Goal: Task Accomplishment & Management: Complete application form

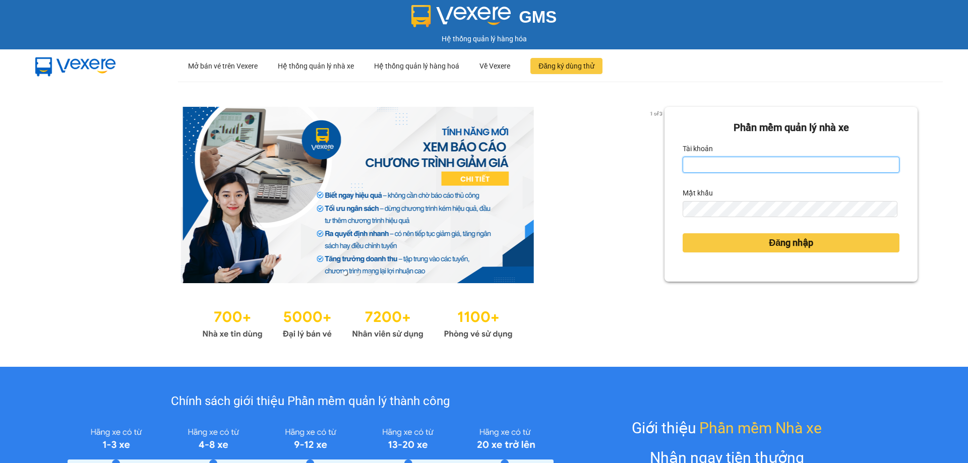
click at [742, 166] on input "Tài khoản" at bounding box center [791, 165] width 217 height 16
type input "vvanh.apq"
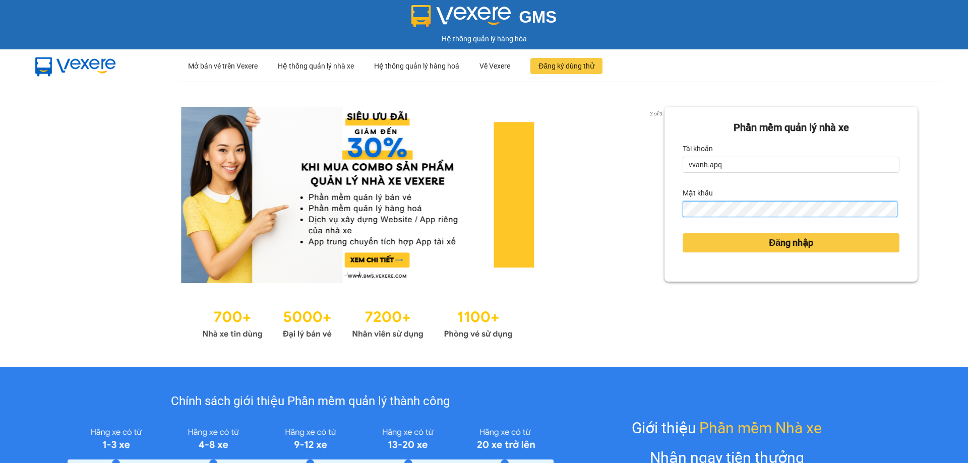
click at [683, 233] on button "Đăng nhập" at bounding box center [791, 242] width 217 height 19
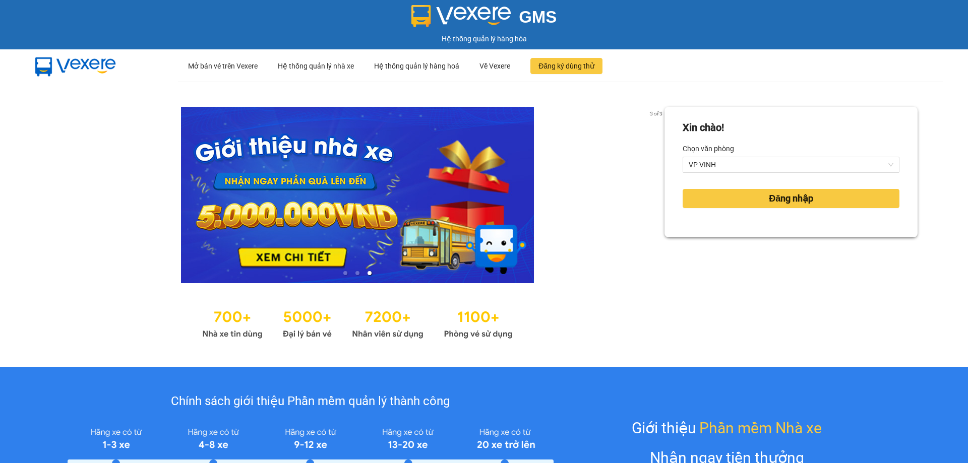
click at [772, 237] on div "Xin chào! Chọn văn phòng VP VINH Đăng nhập" at bounding box center [790, 172] width 253 height 131
click at [769, 203] on span "Đăng nhập" at bounding box center [791, 199] width 44 height 14
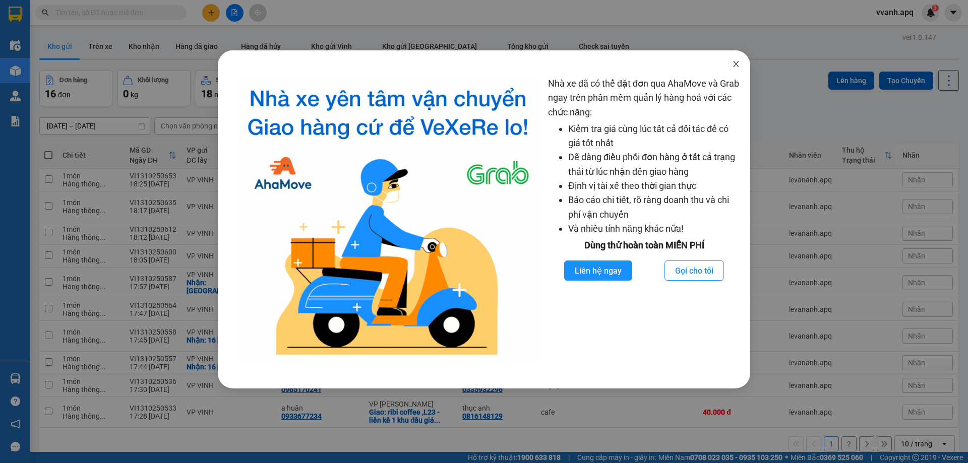
click at [739, 59] on span "Close" at bounding box center [736, 64] width 28 height 28
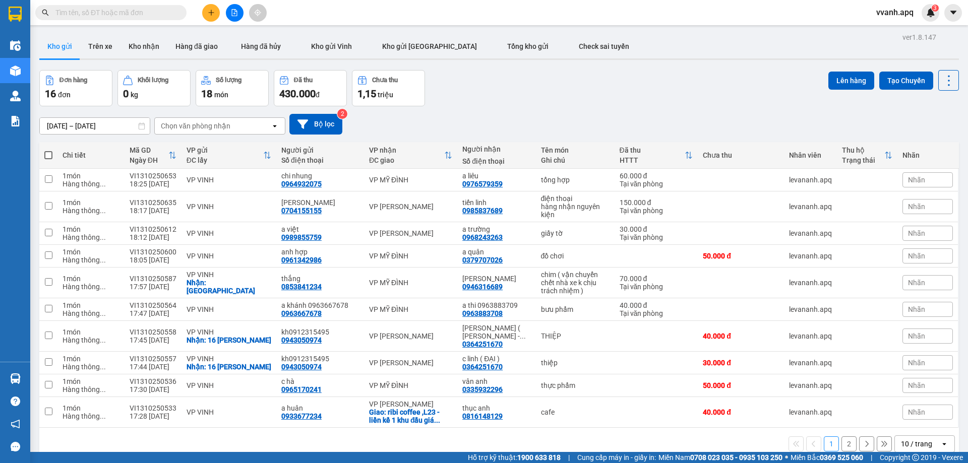
click at [173, 12] on input "text" at bounding box center [114, 12] width 119 height 11
click at [219, 14] on button at bounding box center [211, 13] width 18 height 18
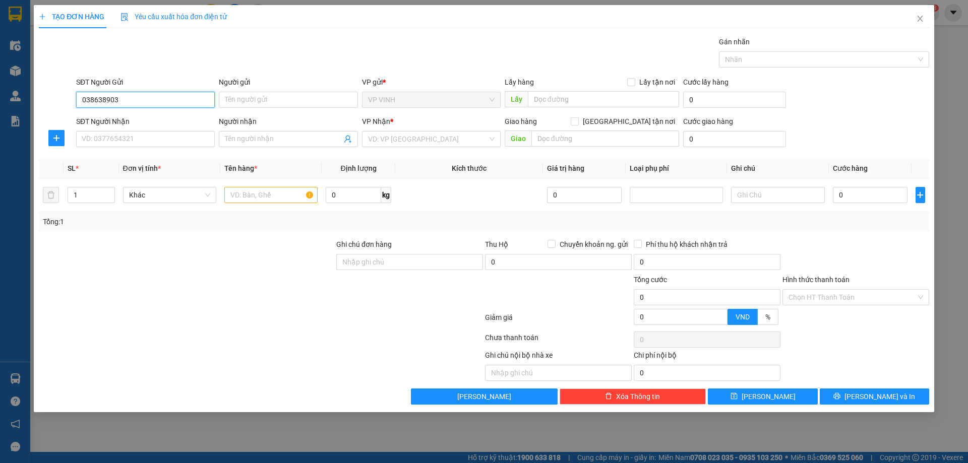
type input "0386389039"
click at [155, 119] on div "0386389039 - c chinh" at bounding box center [145, 119] width 127 height 11
type input "c chinh"
type input "0386389039"
click at [163, 139] on input "SĐT Người Nhận" at bounding box center [145, 139] width 139 height 16
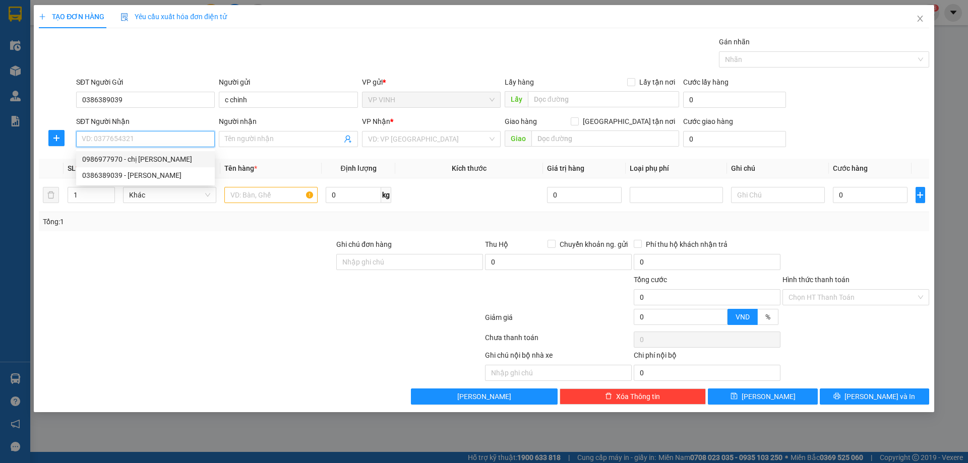
click at [174, 157] on div "0986977970 - chị ngọc" at bounding box center [145, 159] width 127 height 11
type input "0986977970"
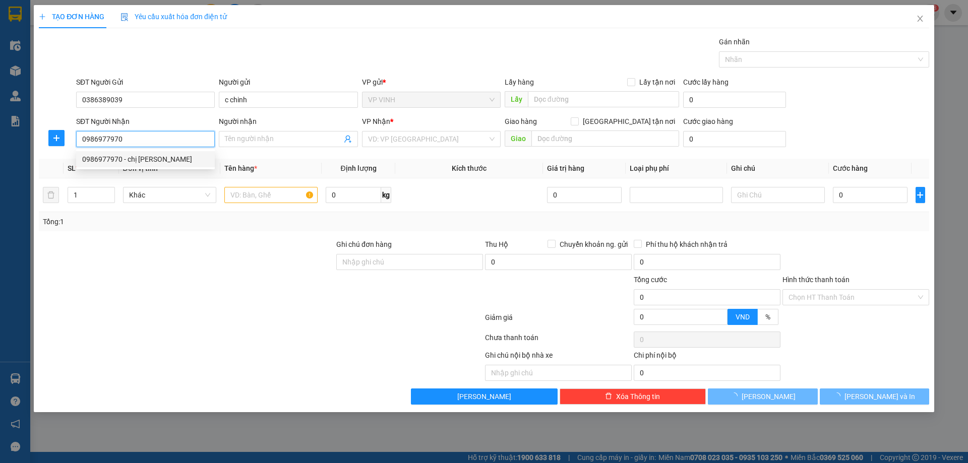
type input "chị ngọc"
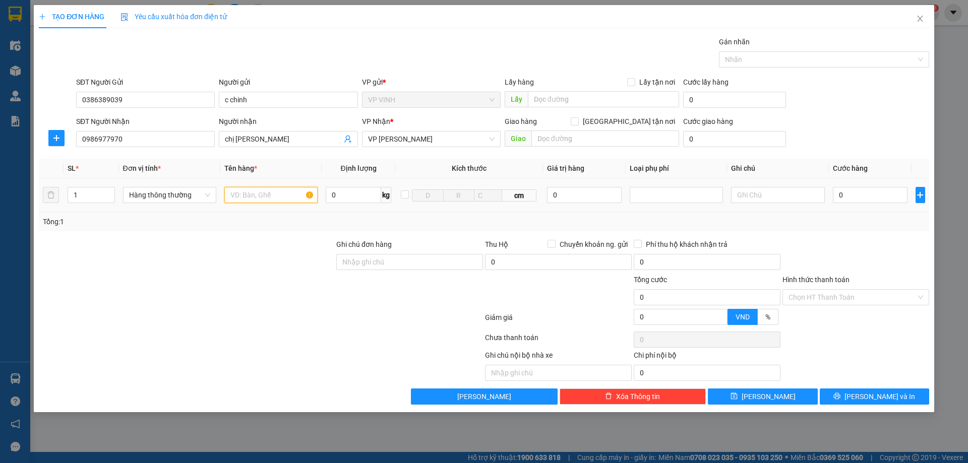
click at [246, 193] on input "text" at bounding box center [270, 195] width 93 height 16
type input "mẫu máu"
click at [904, 197] on input "0" at bounding box center [870, 195] width 75 height 16
type input "3"
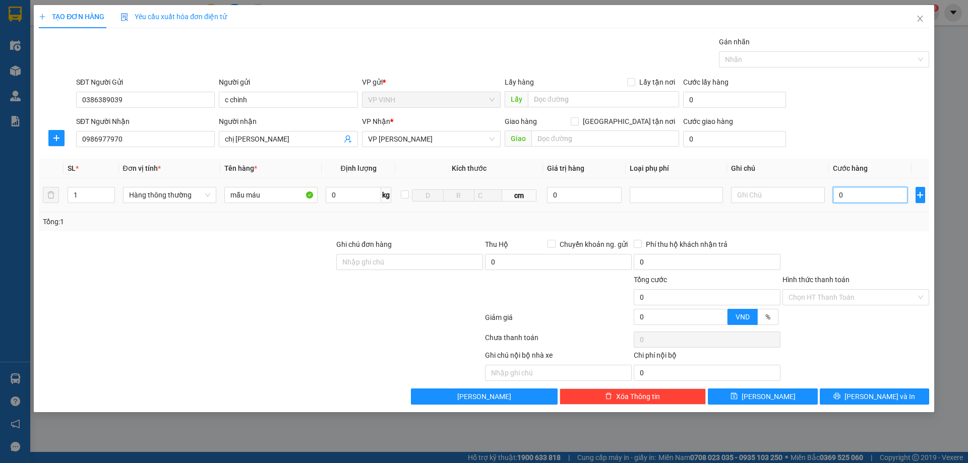
type input "3"
type input "30"
type input "30.000"
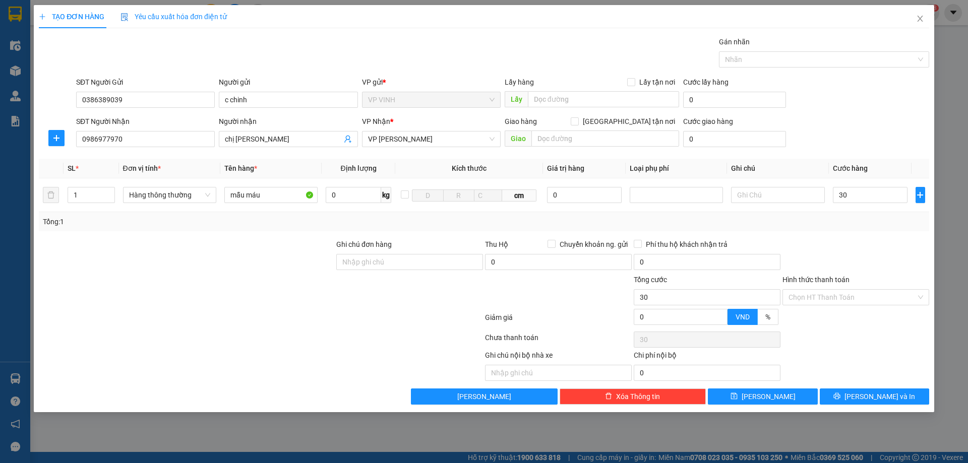
type input "30.000"
click at [890, 227] on div "Tổng: 1" at bounding box center [484, 221] width 890 height 19
click at [837, 399] on button "Lưu và In" at bounding box center [874, 397] width 109 height 16
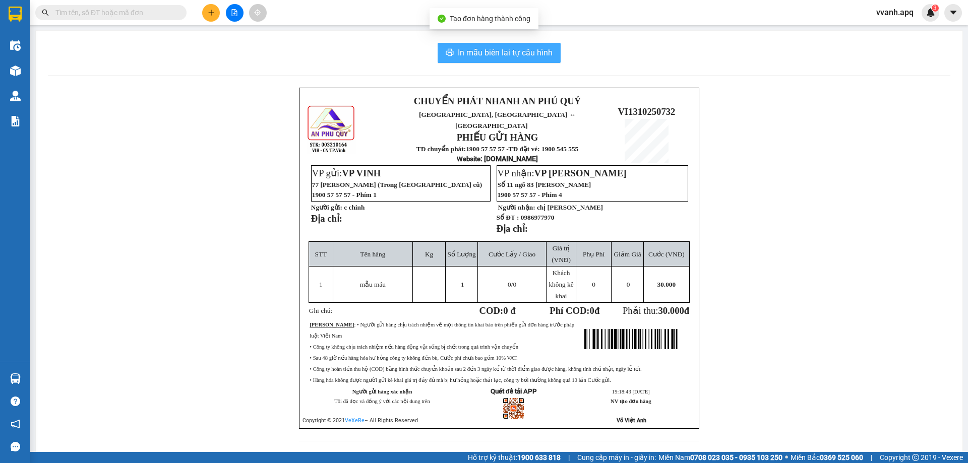
click at [508, 50] on span "In mẫu biên lai tự cấu hình" at bounding box center [505, 52] width 95 height 13
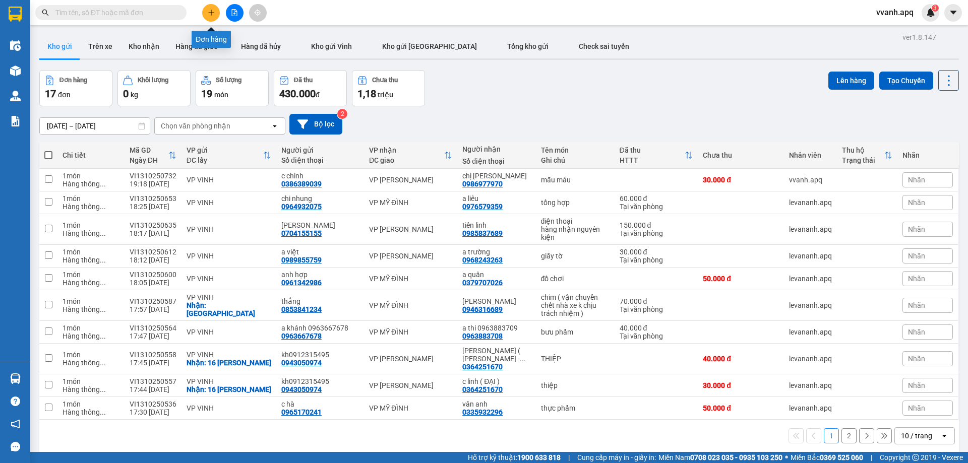
click at [212, 15] on icon "plus" at bounding box center [211, 12] width 7 height 7
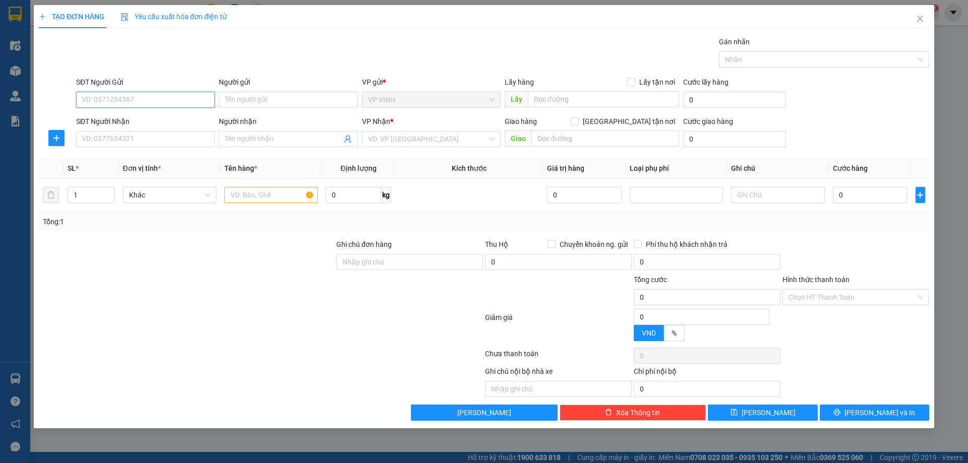
click at [172, 96] on input "SĐT Người Gửi" at bounding box center [145, 100] width 139 height 16
click at [177, 96] on input "SĐT Người Gửi" at bounding box center [145, 100] width 139 height 16
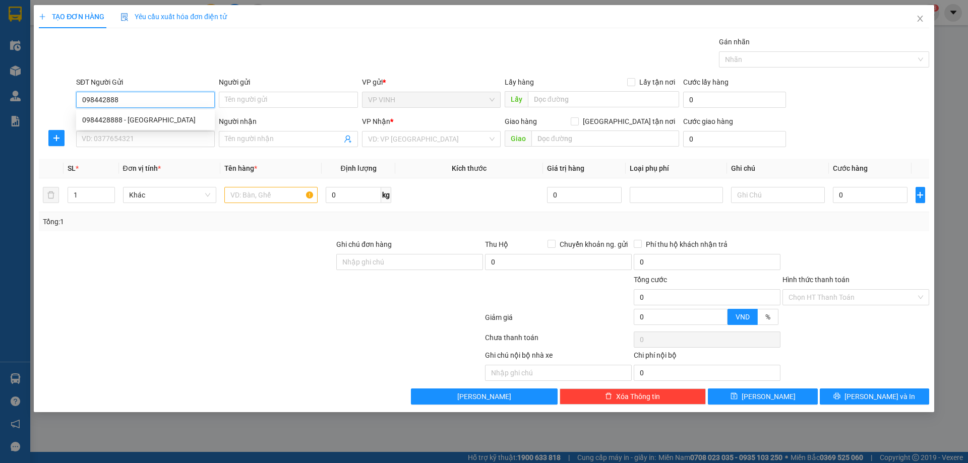
type input "0984428888"
click at [178, 117] on div "0984428888 - thanh nam" at bounding box center [145, 119] width 127 height 11
type input "thanh nam"
type input "0984428888"
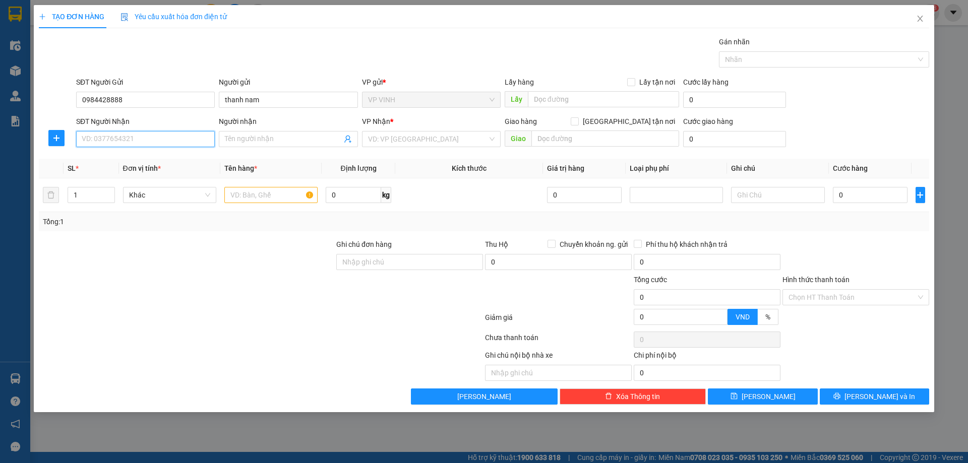
click at [170, 138] on input "SĐT Người Nhận" at bounding box center [145, 139] width 139 height 16
type input "0899339051"
click at [161, 159] on div "0899339051 - a lê" at bounding box center [145, 159] width 127 height 11
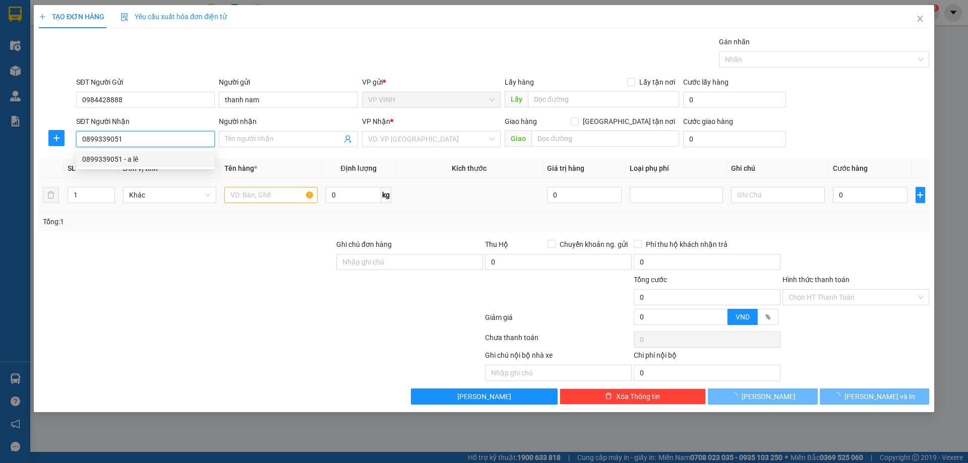
type input "a lê"
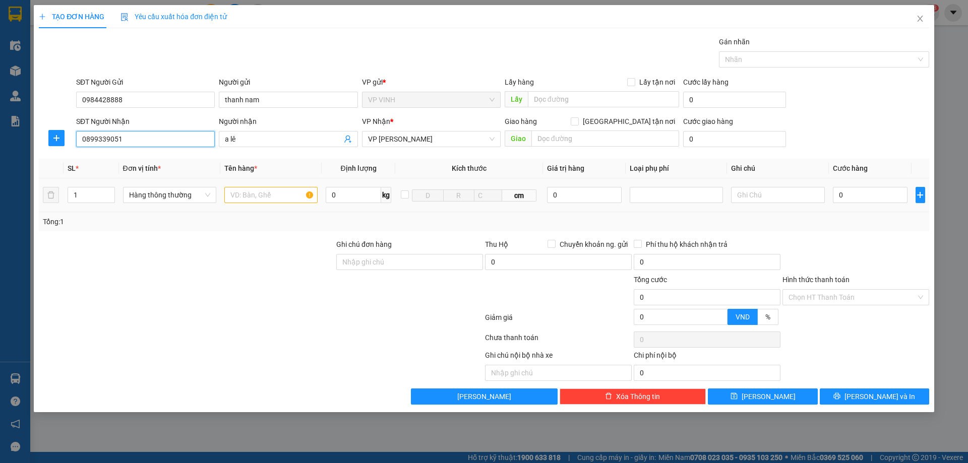
type input "0899339051"
click at [240, 202] on input "text" at bounding box center [270, 195] width 93 height 16
type input "d"
type input "đ"
type input "d"
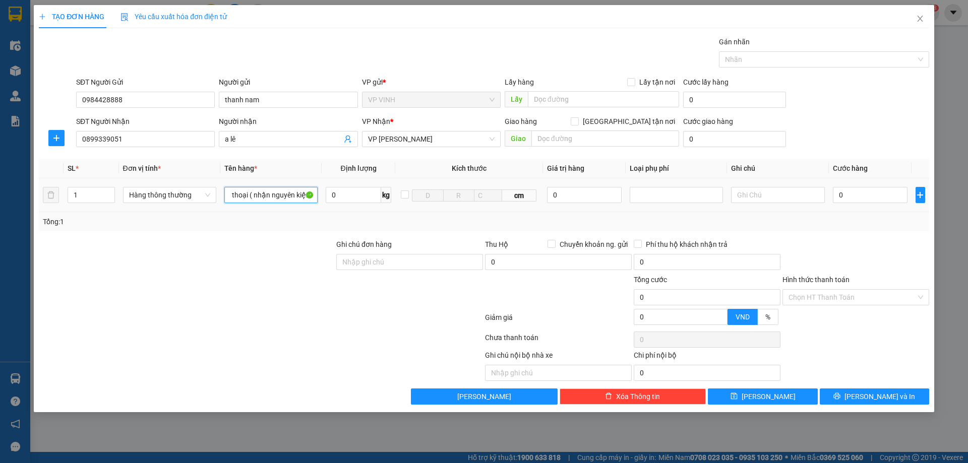
scroll to position [0, 16]
type input "điện thoại ( nhận nguyên kiện )"
click at [606, 193] on input "0" at bounding box center [584, 195] width 75 height 16
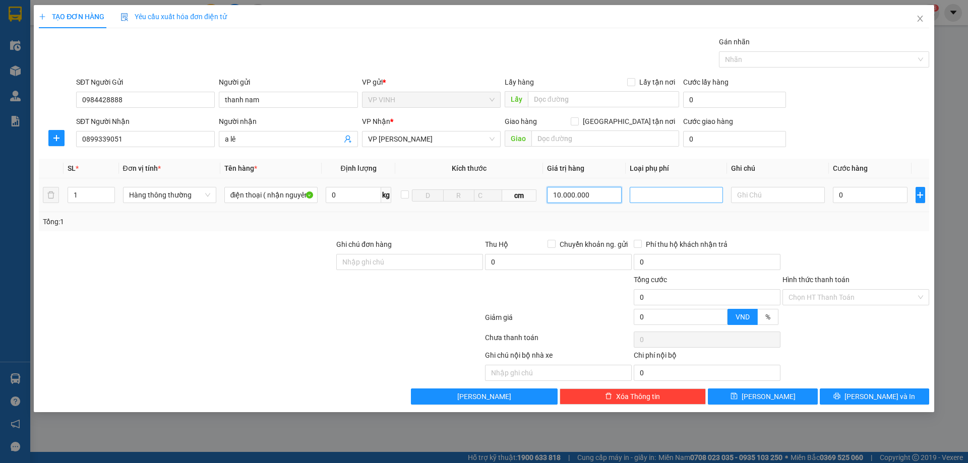
click at [661, 194] on div at bounding box center [676, 195] width 88 height 12
type input "10.000.000"
click at [656, 214] on div "Hàng giá trị cao" at bounding box center [676, 215] width 81 height 11
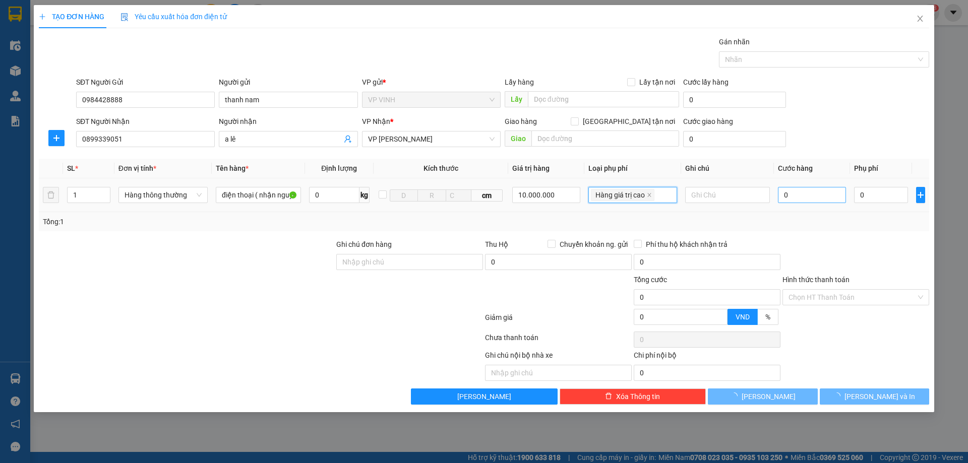
type input "50.000"
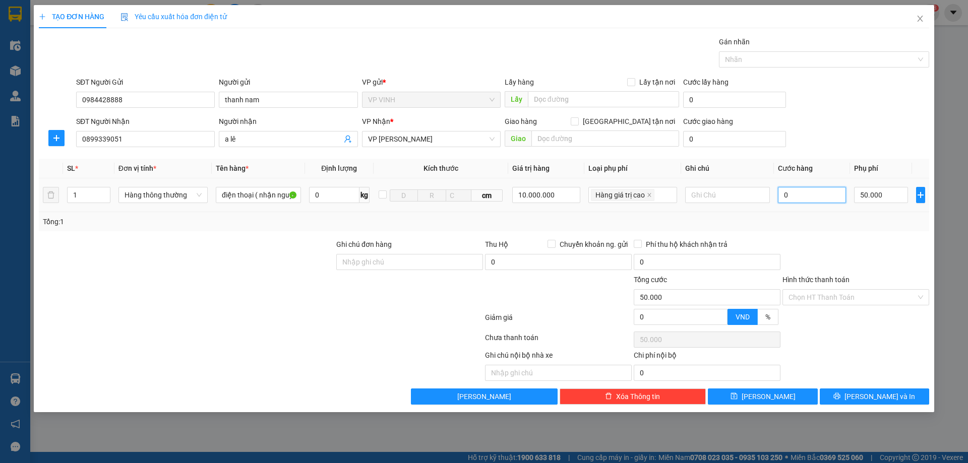
click at [797, 193] on input "0" at bounding box center [812, 195] width 69 height 16
type input "5"
type input "50.005"
type input "50"
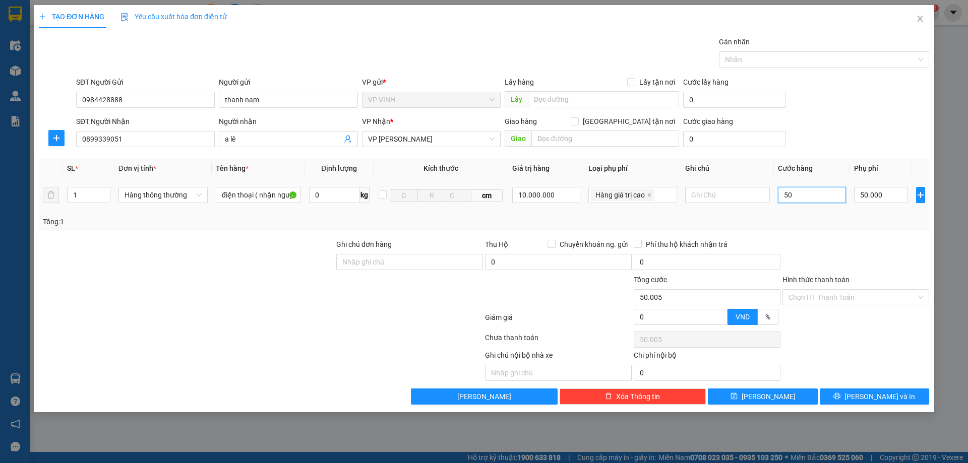
type input "50.050"
type input "50.000"
type input "100.000"
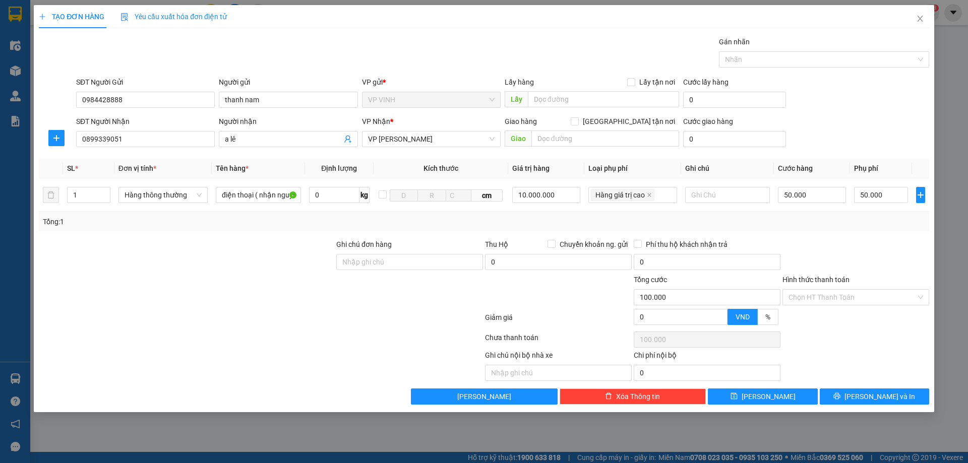
click at [854, 218] on div "Tổng: 1" at bounding box center [484, 221] width 882 height 11
click at [883, 393] on span "Lưu và In" at bounding box center [879, 396] width 71 height 11
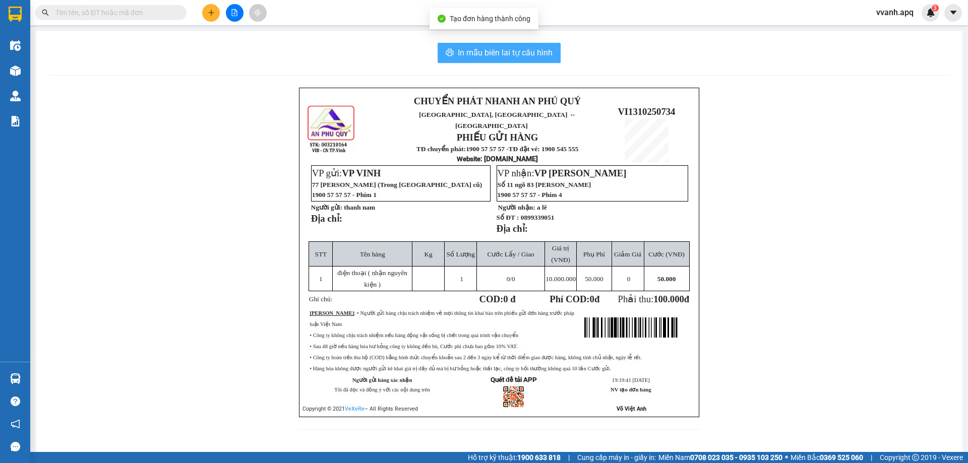
click at [508, 55] on span "In mẫu biên lai tự cấu hình" at bounding box center [505, 52] width 95 height 13
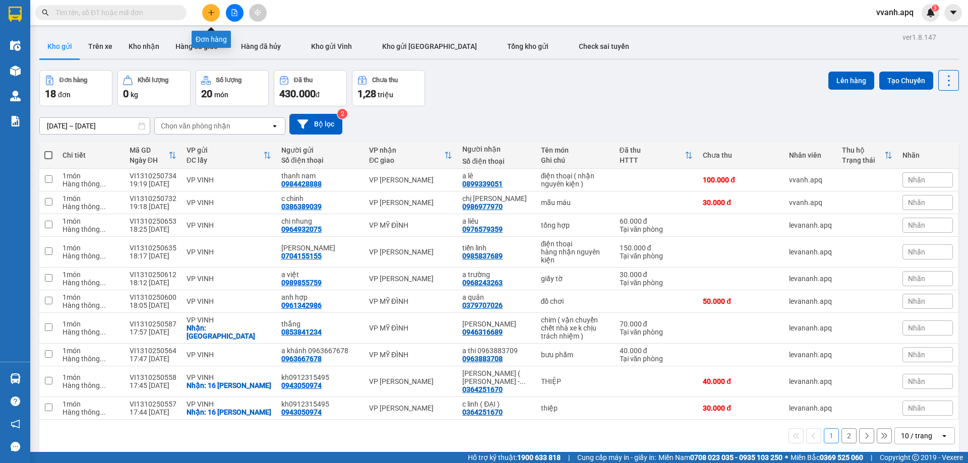
click at [214, 13] on icon "plus" at bounding box center [211, 12] width 7 height 7
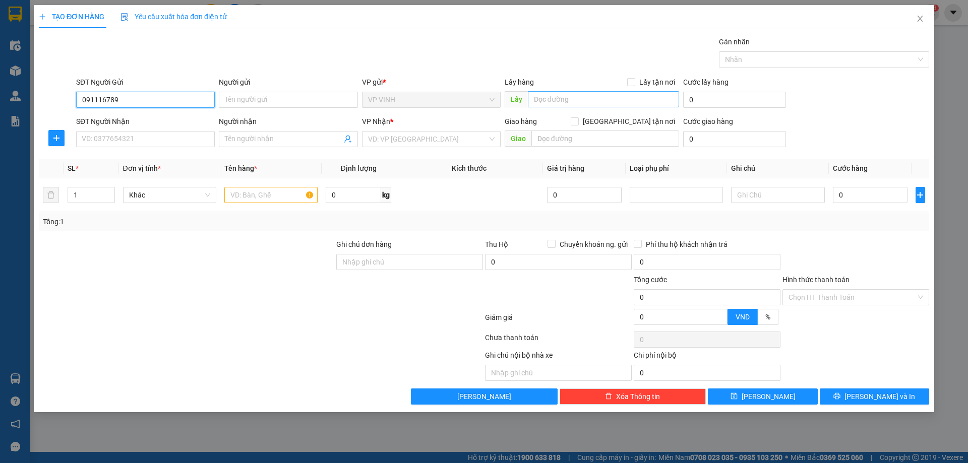
type input "0911167893"
click at [141, 124] on div "0911167893 - ngọc pháp" at bounding box center [145, 119] width 127 height 11
type input "ngọc pháp"
checkbox input "true"
type input "75 bạch liêu"
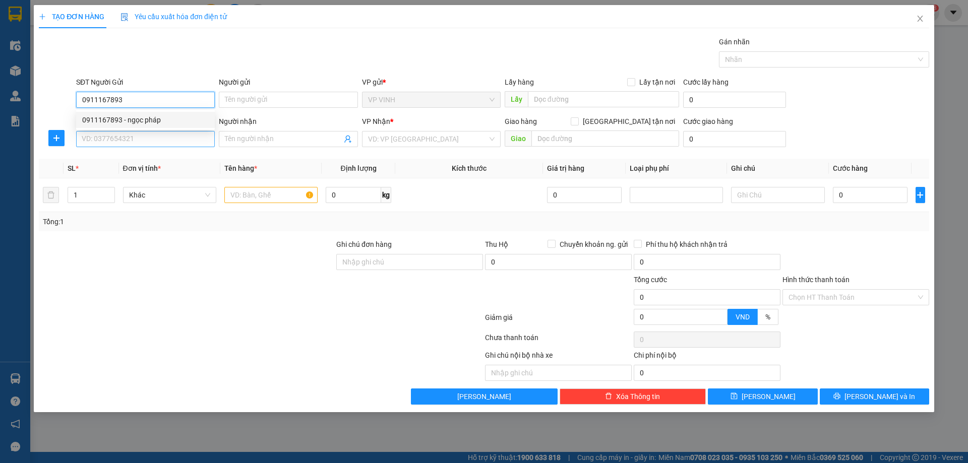
checkbox input "true"
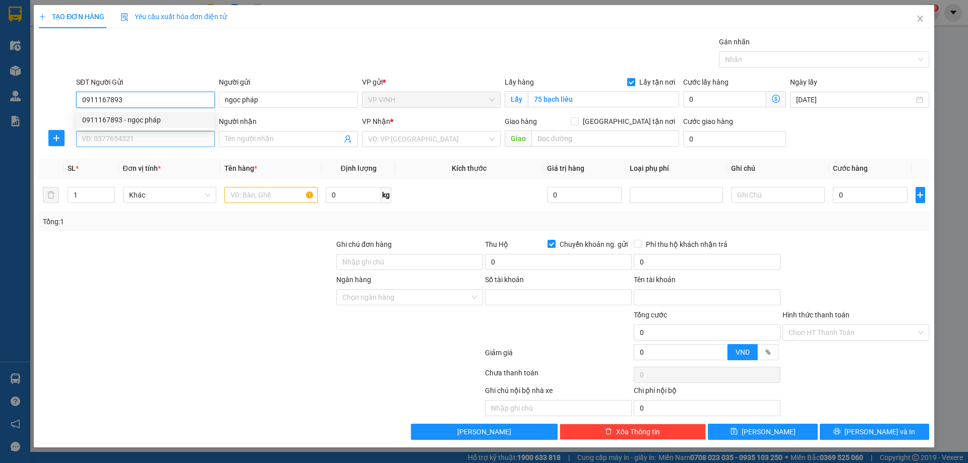
type input "0911167893"
click at [152, 140] on input "SĐT Người Nhận" at bounding box center [145, 139] width 139 height 16
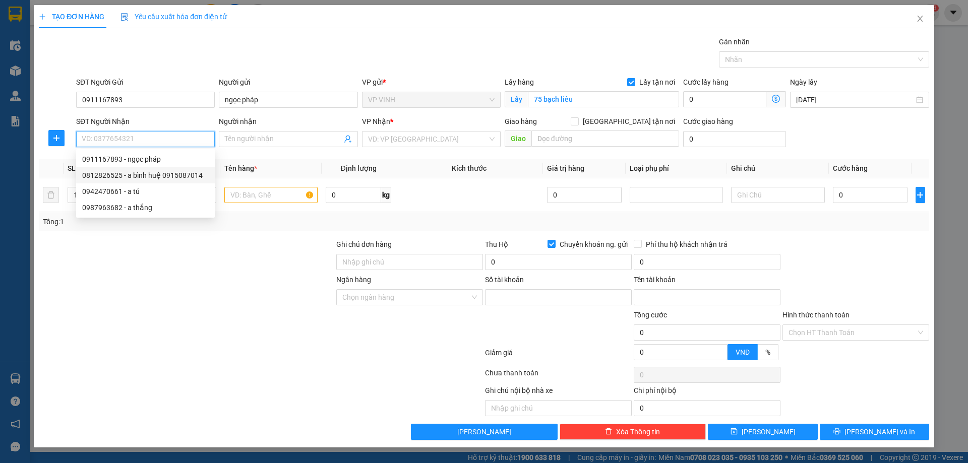
click at [167, 172] on div "0812826525 - a bình huệ 0915087014" at bounding box center [145, 175] width 127 height 11
type input "0812826525"
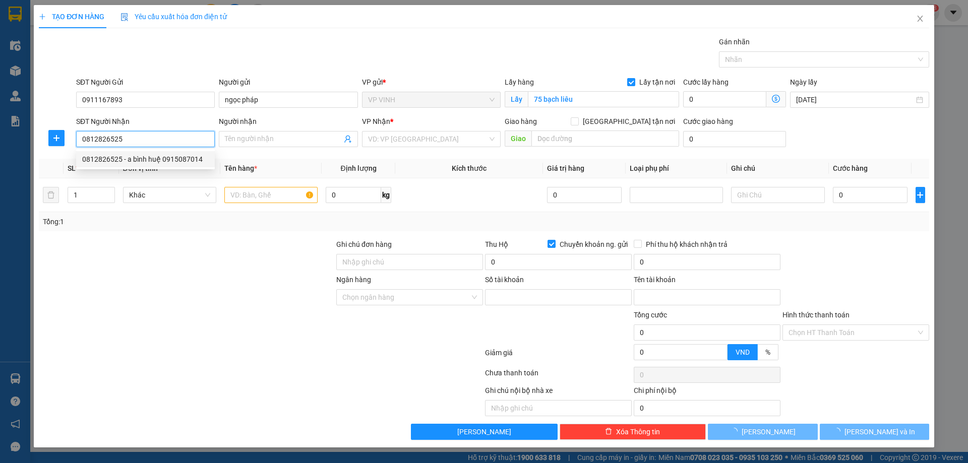
type input "a bình huệ 0915087014"
checkbox input "true"
type input "vp"
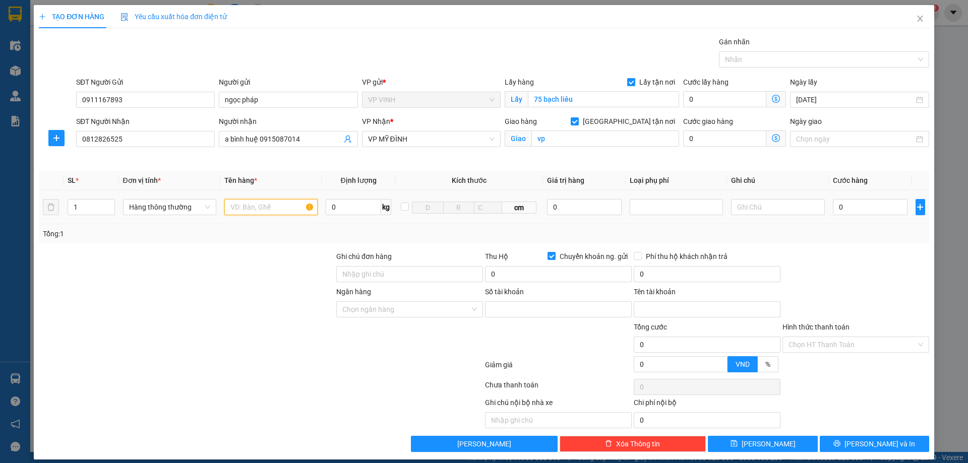
click at [252, 207] on input "text" at bounding box center [270, 207] width 93 height 16
type input "d"
type input "điện thoại ( nhận nguyên kiện )"
click at [580, 207] on input "0" at bounding box center [584, 207] width 75 height 16
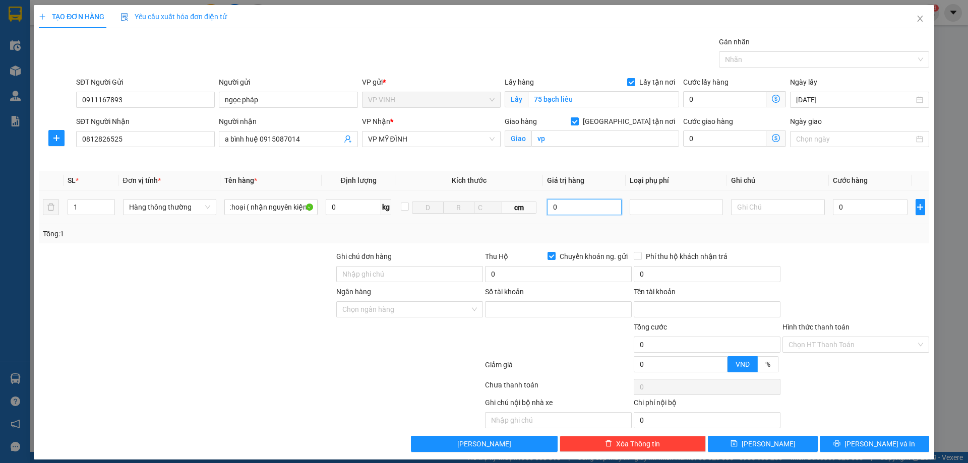
scroll to position [0, 0]
click at [580, 207] on input "0" at bounding box center [584, 207] width 75 height 16
click at [646, 203] on div at bounding box center [676, 207] width 88 height 12
type input "5.000.000"
click at [652, 227] on div "Hàng giá trị cao" at bounding box center [671, 227] width 80 height 11
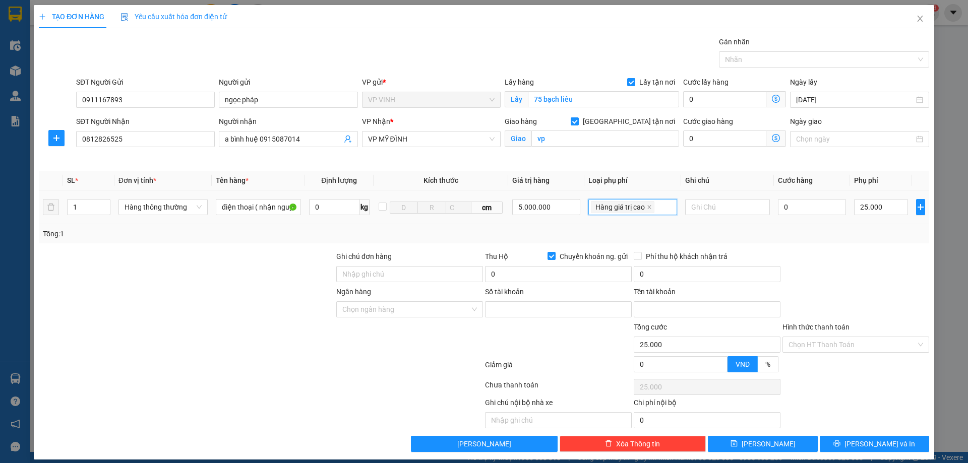
type input "25.000"
click at [786, 207] on input "0" at bounding box center [812, 207] width 69 height 16
type input "5"
type input "25.005"
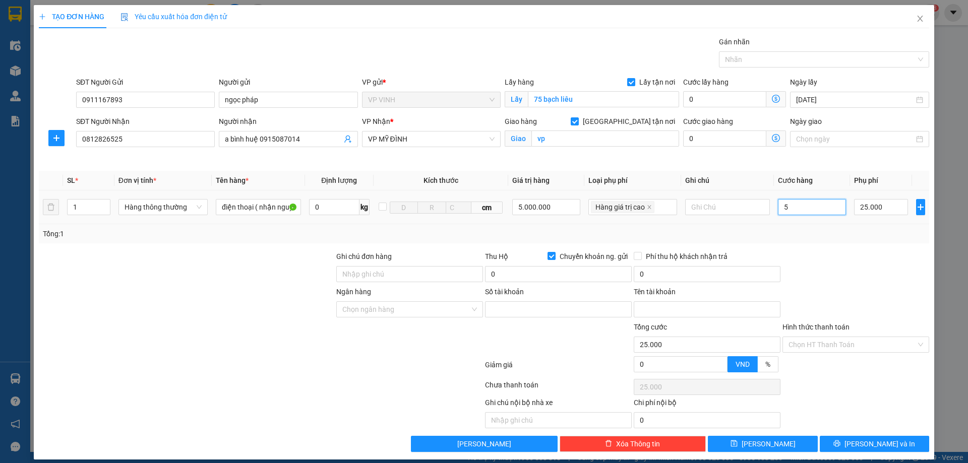
type input "25.005"
type input "50"
type input "25.050"
type input "50.000"
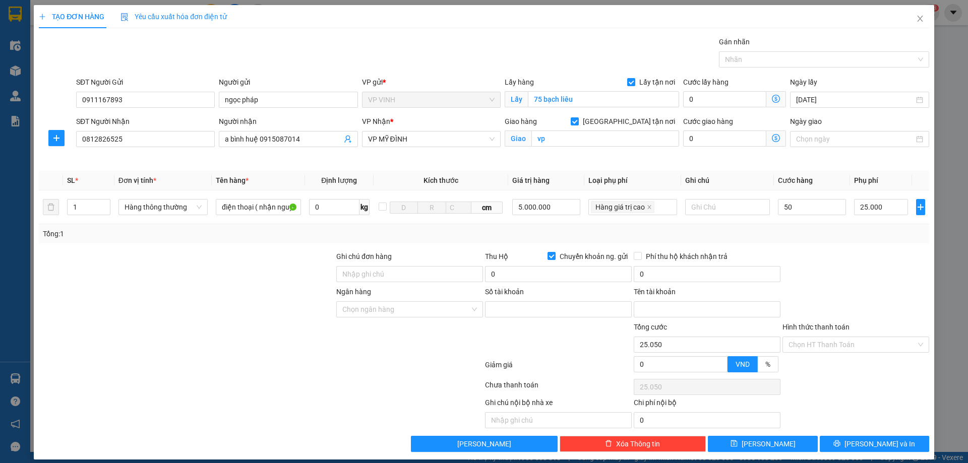
type input "75.000"
click at [826, 231] on div "Tổng: 1" at bounding box center [484, 233] width 882 height 11
click at [872, 443] on span "Lưu và In" at bounding box center [879, 444] width 71 height 11
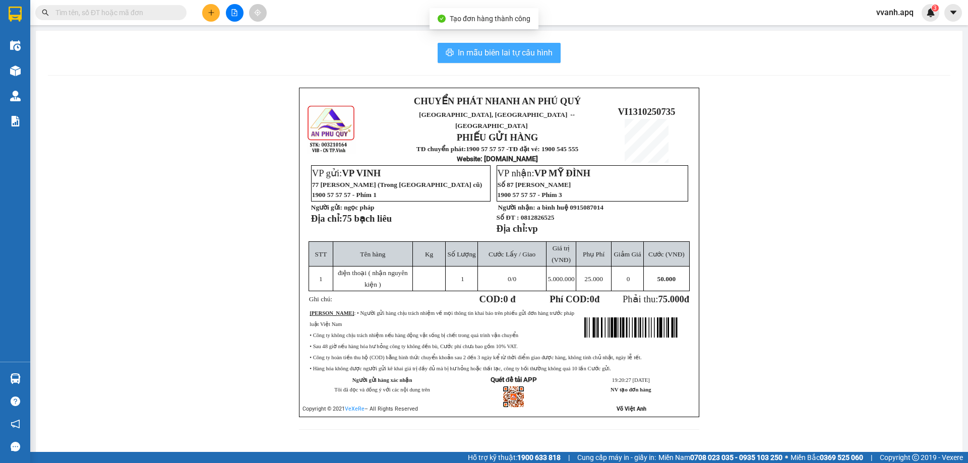
click at [534, 51] on span "In mẫu biên lai tự cấu hình" at bounding box center [505, 52] width 95 height 13
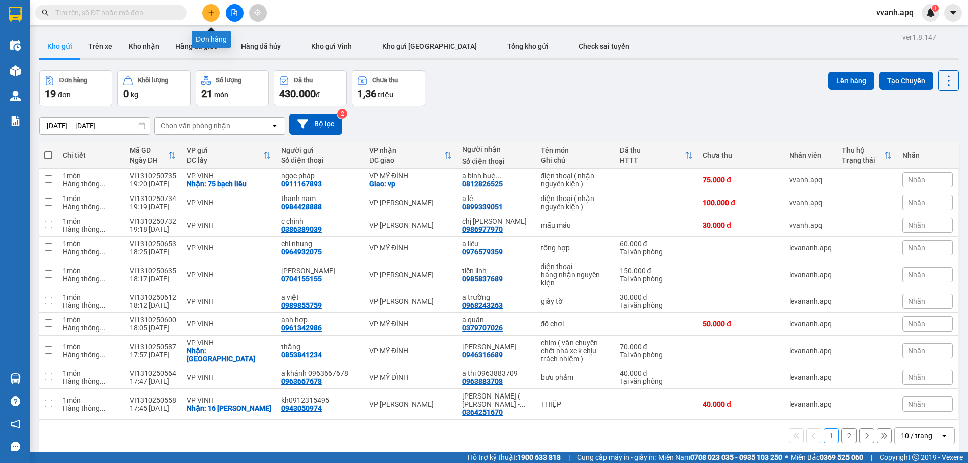
click at [218, 13] on button at bounding box center [211, 13] width 18 height 18
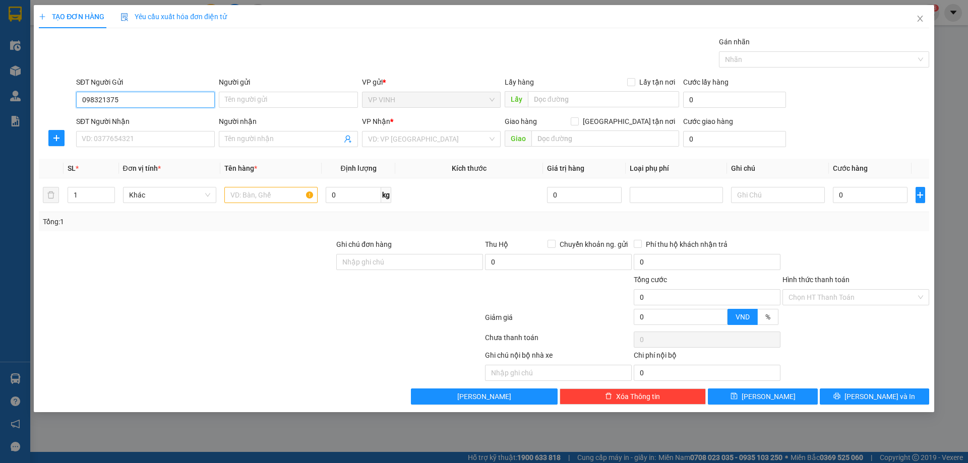
type input "0983213758"
click at [150, 118] on div "0983213758 - Bác Minh" at bounding box center [145, 119] width 127 height 11
type input "Bác Minh"
type input "0983213758"
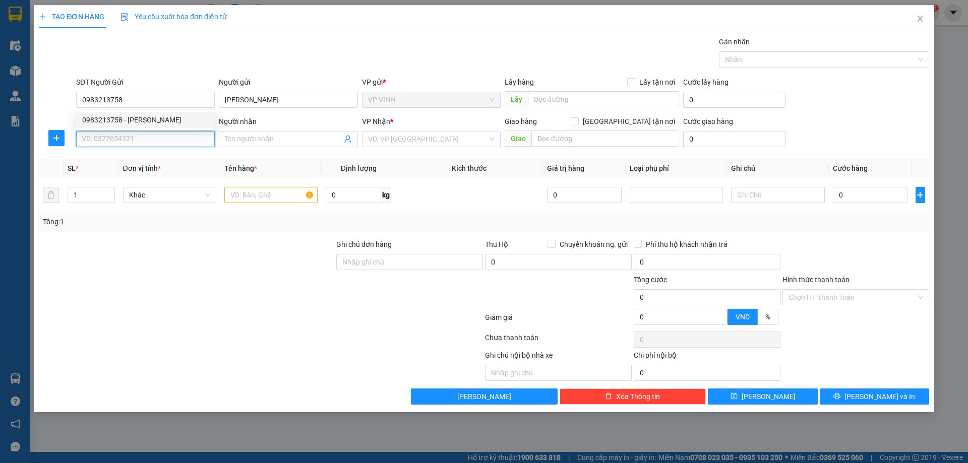
click at [156, 137] on input "SĐT Người Nhận" at bounding box center [145, 139] width 139 height 16
type input "0945822277"
click at [163, 163] on div "0945822277 - phùng thanh" at bounding box center [145, 159] width 127 height 11
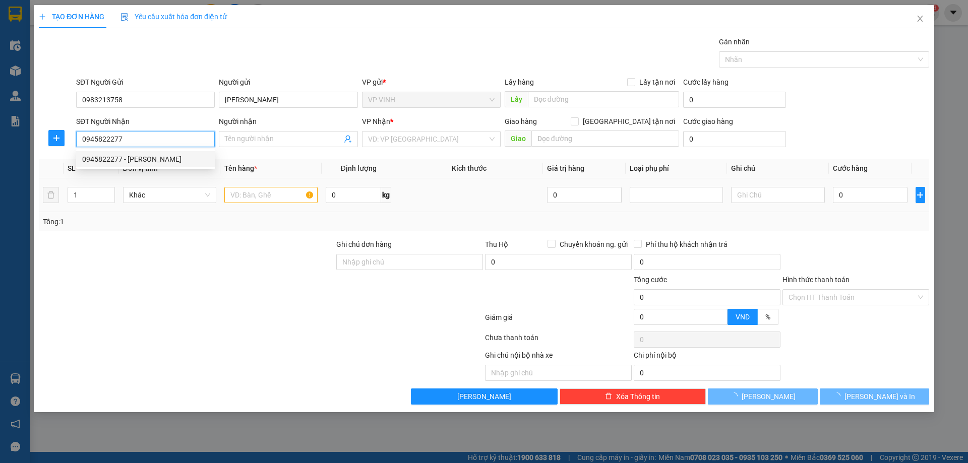
type input "phùng thanh"
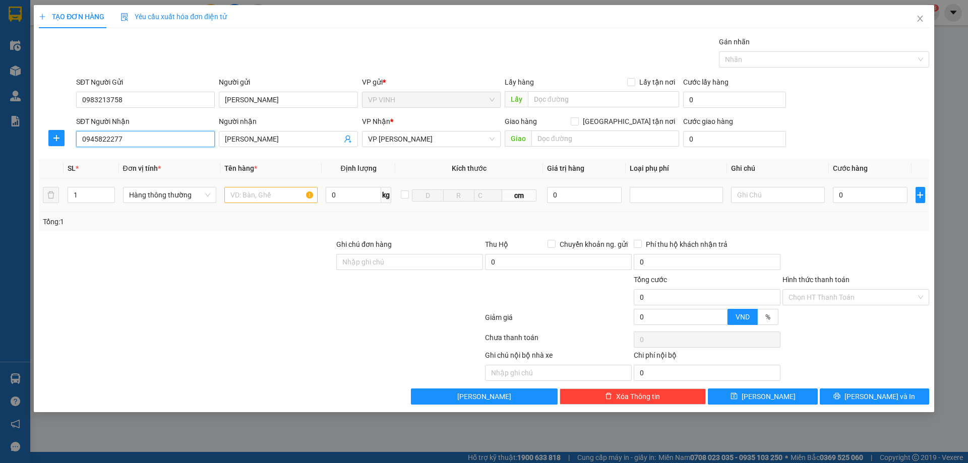
type input "0945822277"
click at [259, 199] on input "text" at bounding box center [270, 195] width 93 height 16
type input "cà muối"
click at [894, 191] on input "0" at bounding box center [870, 195] width 75 height 16
type input "4"
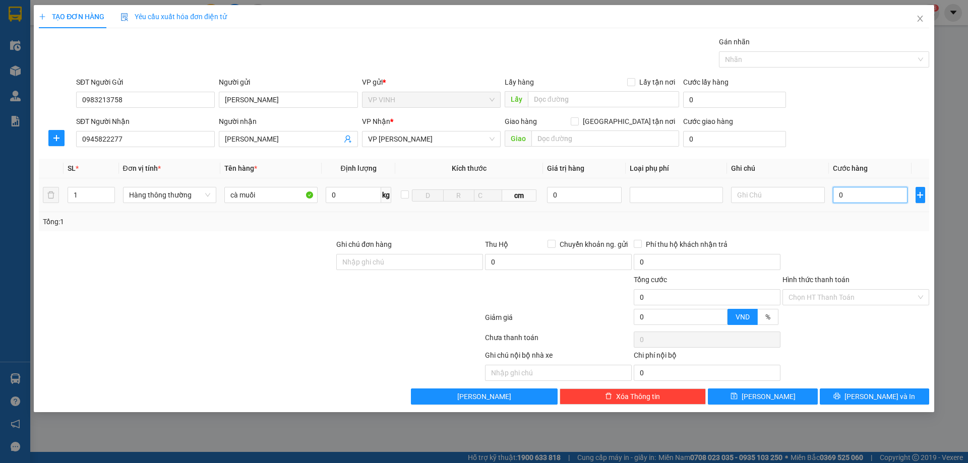
type input "4"
type input "40"
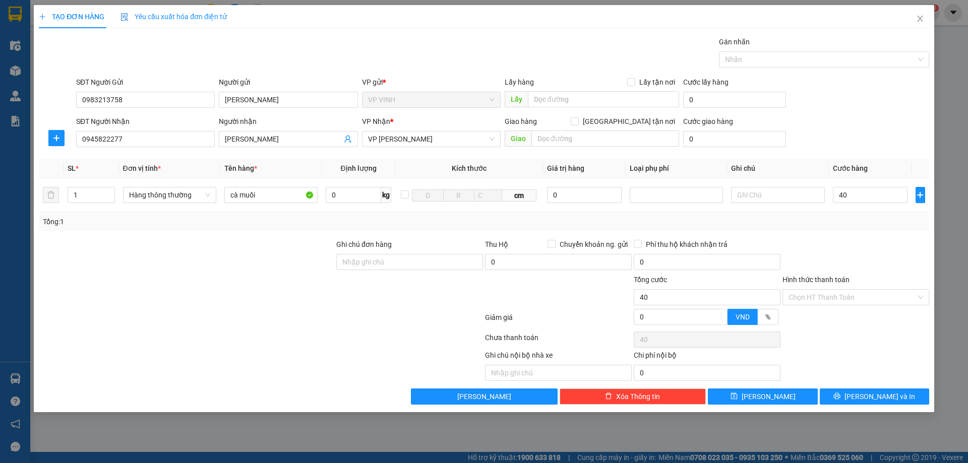
type input "40.000"
click at [866, 241] on div at bounding box center [855, 256] width 149 height 35
click at [862, 390] on button "Lưu và In" at bounding box center [874, 397] width 109 height 16
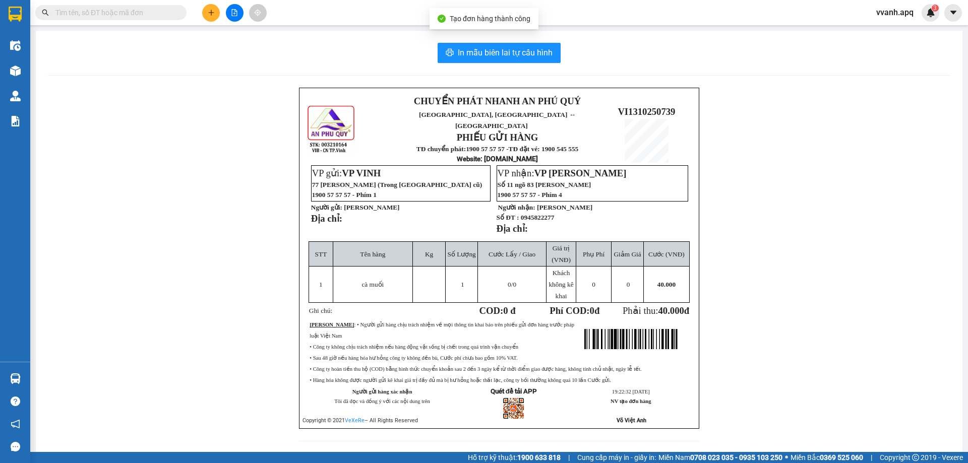
click at [531, 39] on div "In mẫu biên lai tự cấu hình CHUYỂN PHÁT NHANH AN PHÚ QUÝ NGHỆ AN, HÀ TĨNH ↔ HÀ …" at bounding box center [499, 248] width 927 height 435
click at [534, 51] on span "In mẫu biên lai tự cấu hình" at bounding box center [505, 52] width 95 height 13
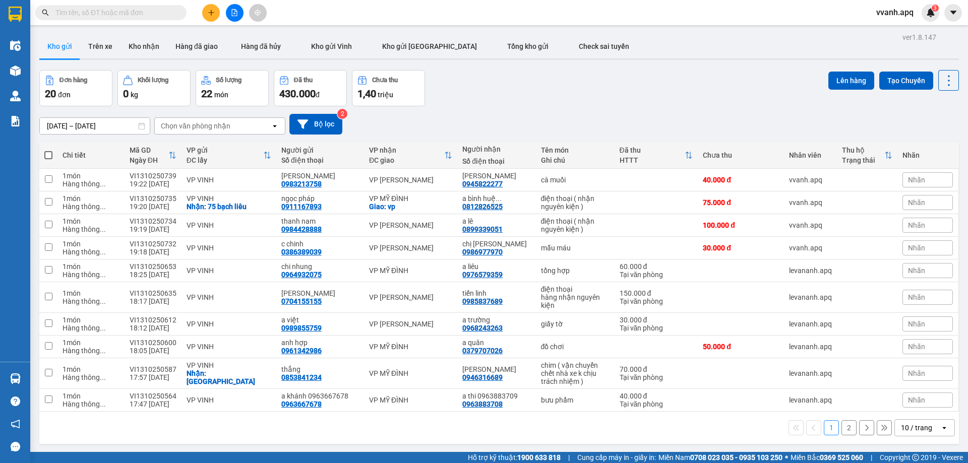
click at [881, 17] on span "vvanh.apq" at bounding box center [894, 12] width 53 height 13
click at [900, 28] on span "Đăng xuất" at bounding box center [905, 31] width 42 height 11
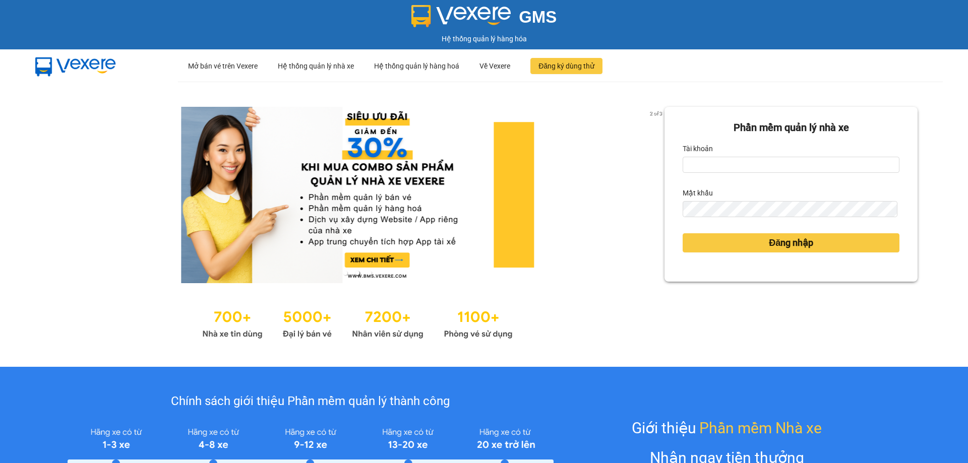
click at [715, 176] on form "Phần mềm quản lý nhà xe Tài khoản Mật khẩu Đăng nhập" at bounding box center [791, 194] width 217 height 149
click at [713, 173] on form "Phần mềm quản lý nhà xe Tài khoản Mật khẩu Đăng nhập" at bounding box center [791, 194] width 217 height 149
click at [712, 169] on input "Tài khoản" at bounding box center [791, 165] width 217 height 16
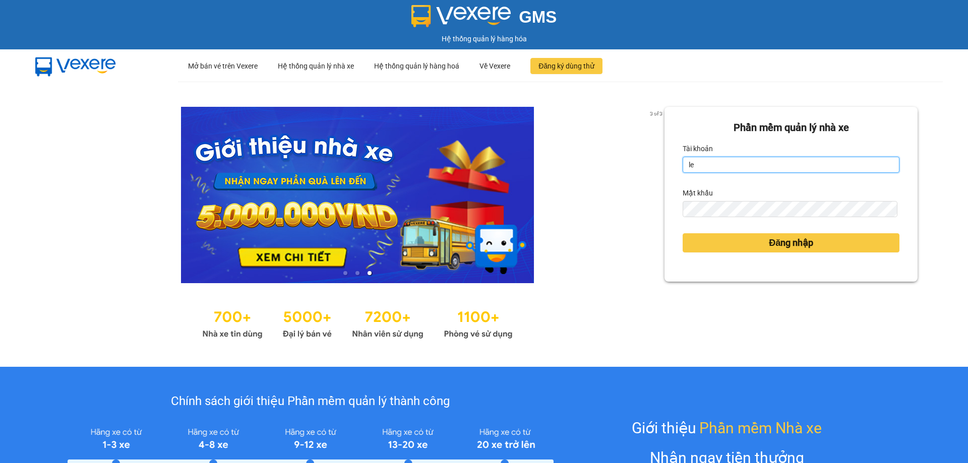
type input "levananh.apq"
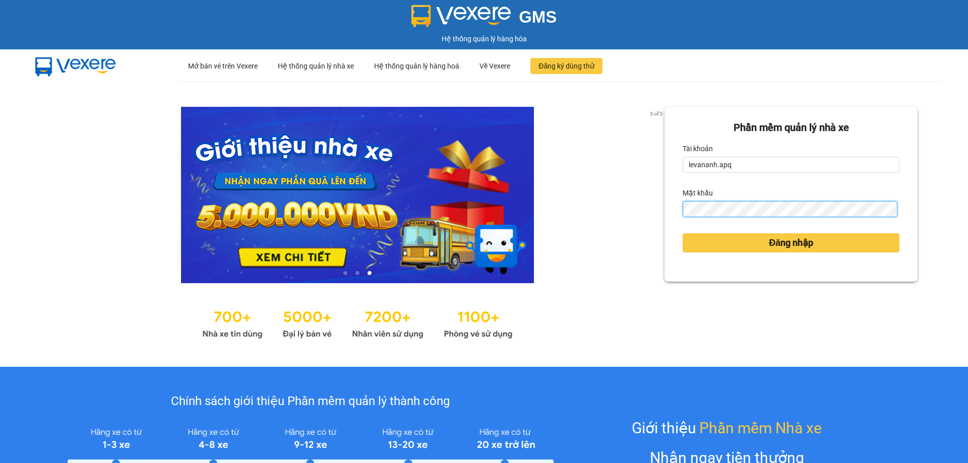
click at [683, 233] on button "Đăng nhập" at bounding box center [791, 242] width 217 height 19
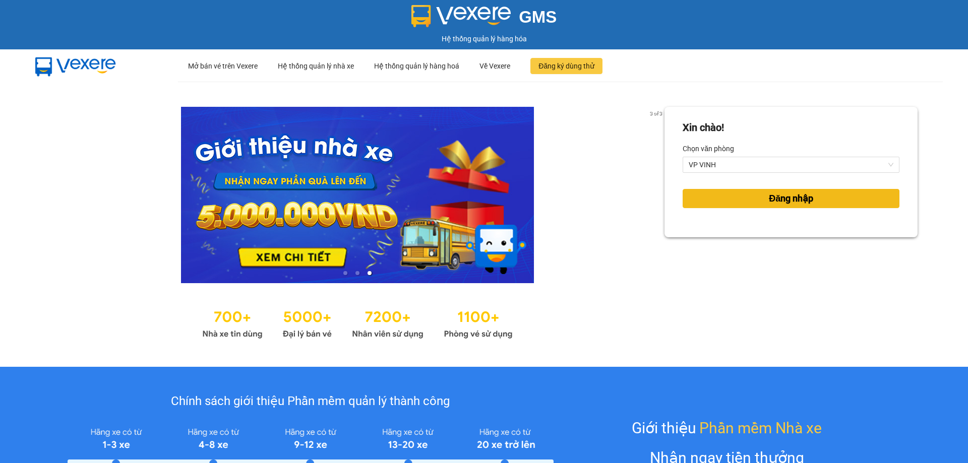
click at [744, 199] on button "Đăng nhập" at bounding box center [791, 198] width 217 height 19
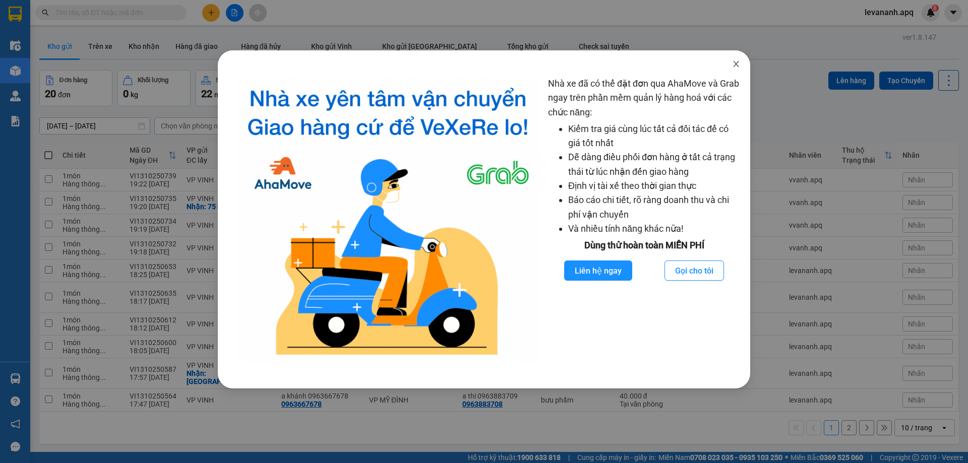
click at [726, 64] on span "Close" at bounding box center [736, 64] width 28 height 28
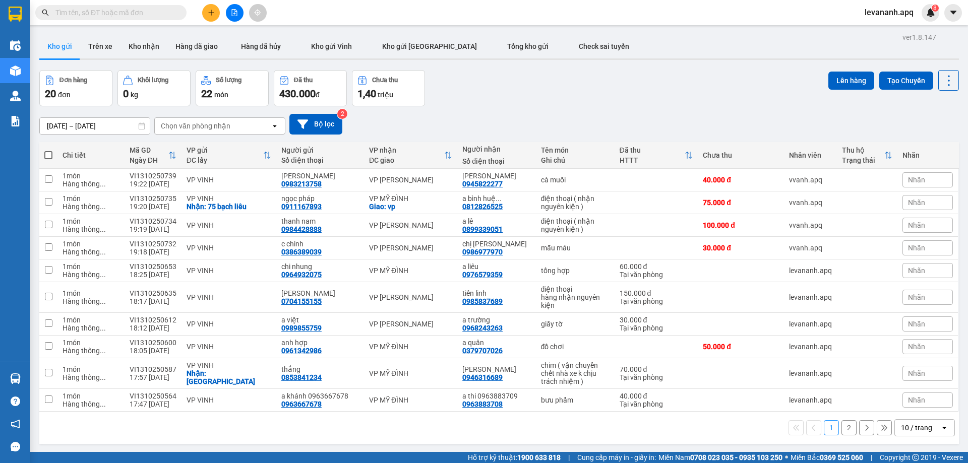
click at [209, 12] on icon "plus" at bounding box center [211, 12] width 7 height 7
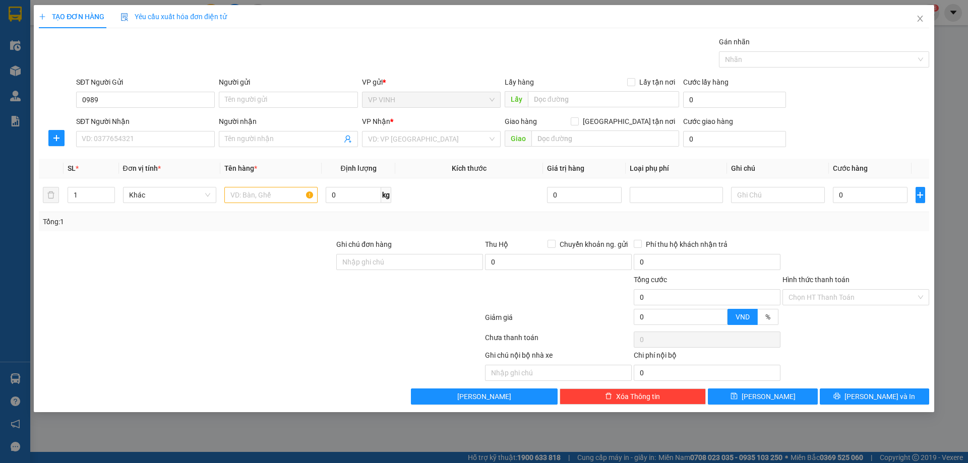
click at [196, 110] on div "SĐT Người Gửi 098 0989" at bounding box center [145, 94] width 139 height 35
click at [147, 96] on input "0989" at bounding box center [145, 100] width 139 height 16
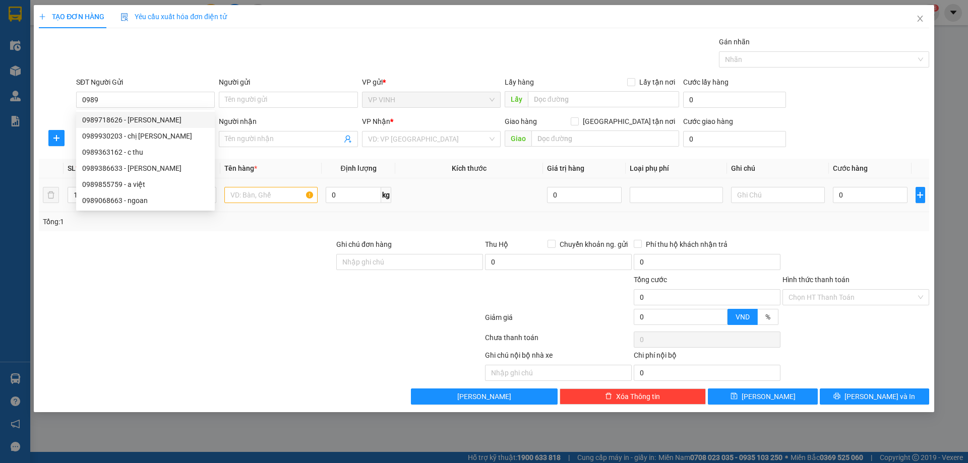
click at [312, 196] on td at bounding box center [270, 195] width 101 height 34
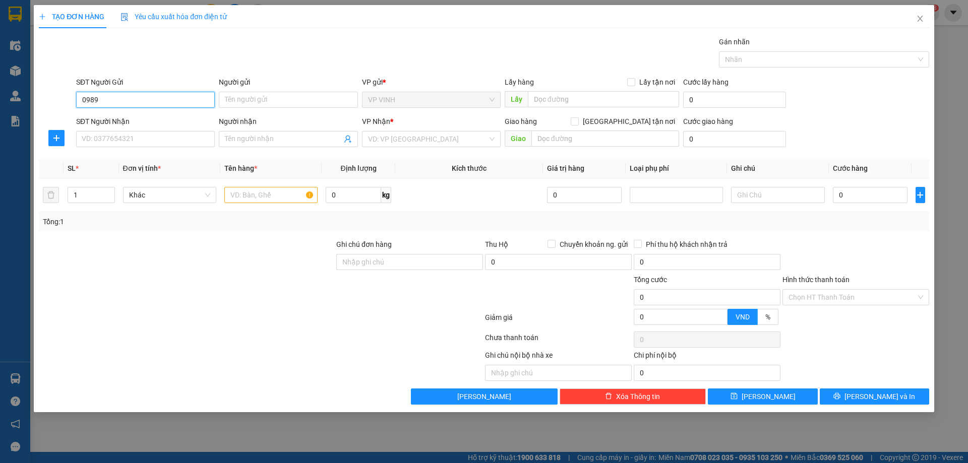
click at [143, 99] on input "0989" at bounding box center [145, 100] width 139 height 16
click at [157, 118] on div "0989565617 - a hải" at bounding box center [145, 119] width 127 height 11
type input "0989565617"
type input "a hải"
type input "0989565617"
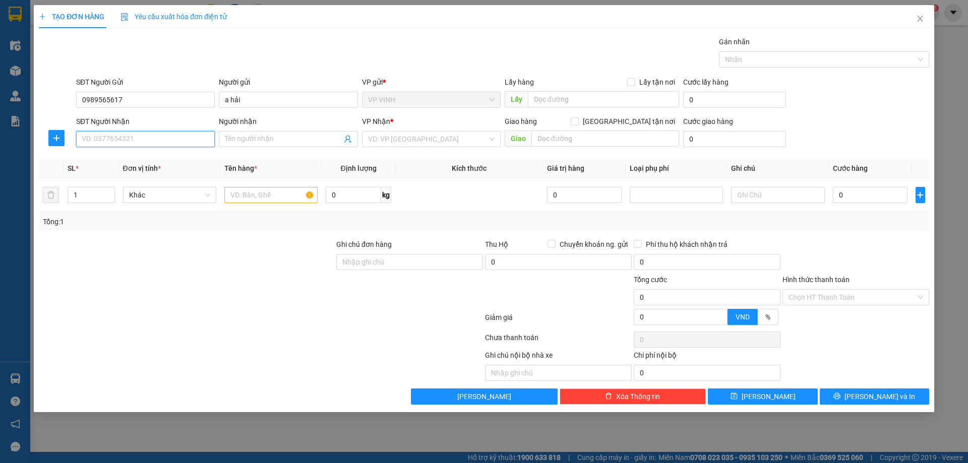
click at [156, 133] on input "SĐT Người Nhận" at bounding box center [145, 139] width 139 height 16
type input "0948155491"
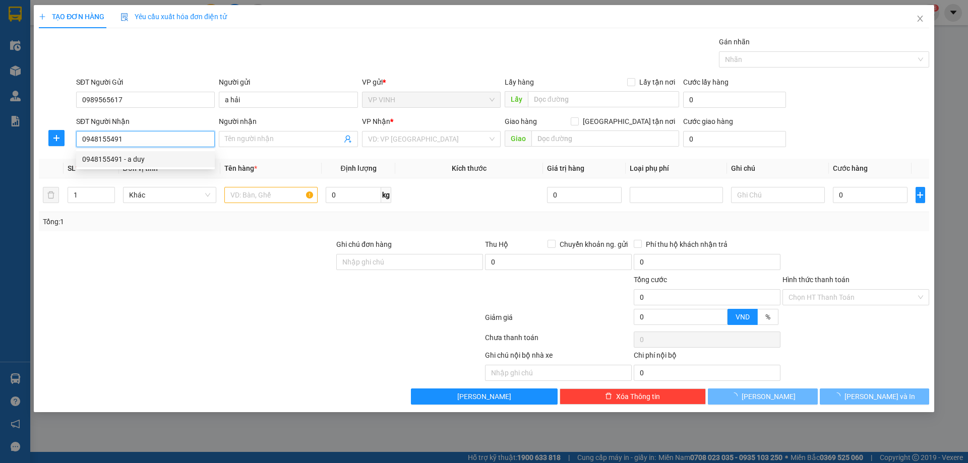
click at [140, 161] on div "0948155491 - a duy" at bounding box center [145, 159] width 127 height 11
type input "a duy"
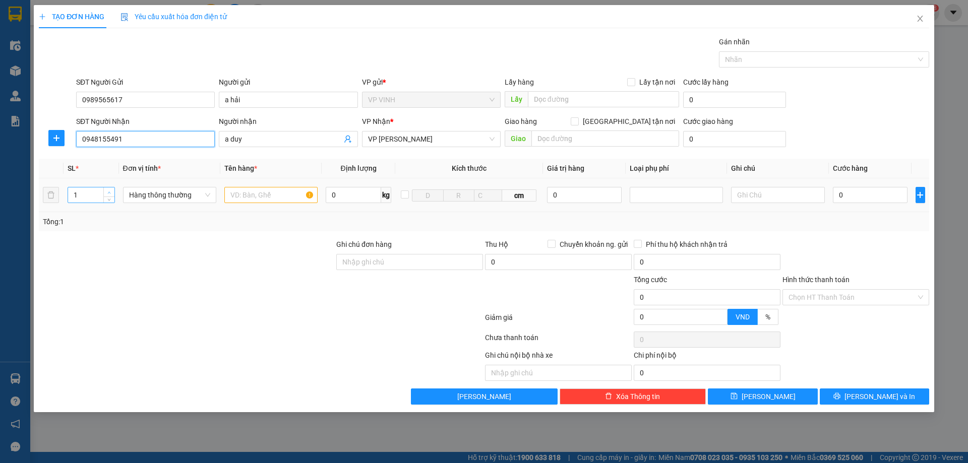
type input "0948155491"
type input "2"
click at [110, 191] on icon "up" at bounding box center [109, 193] width 4 height 4
click at [241, 196] on input "text" at bounding box center [270, 195] width 93 height 16
type input "thực phẩm"
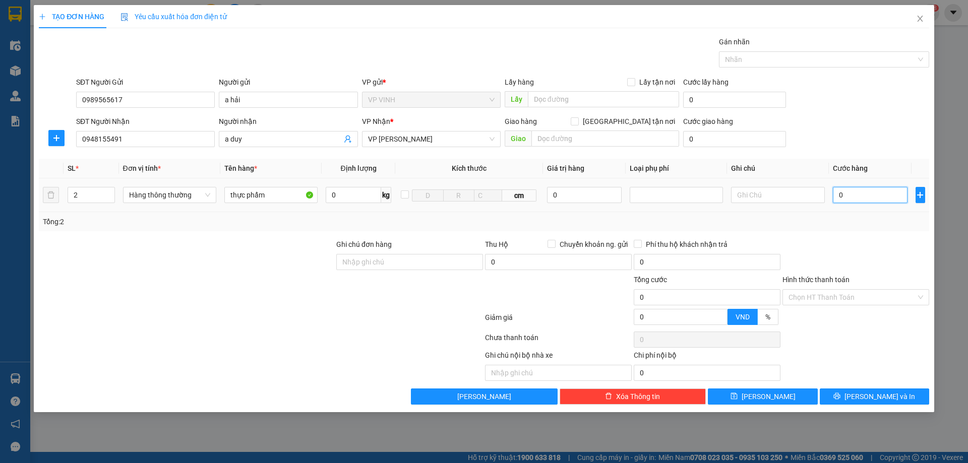
drag, startPoint x: 891, startPoint y: 195, endPoint x: 886, endPoint y: 191, distance: 6.9
click at [891, 195] on input "0" at bounding box center [870, 195] width 75 height 16
type input "8"
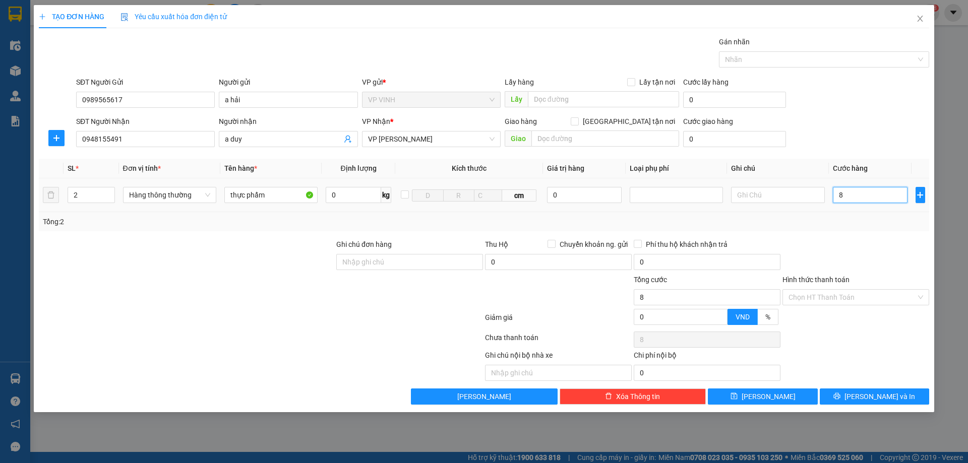
type input "80"
type input "80.000"
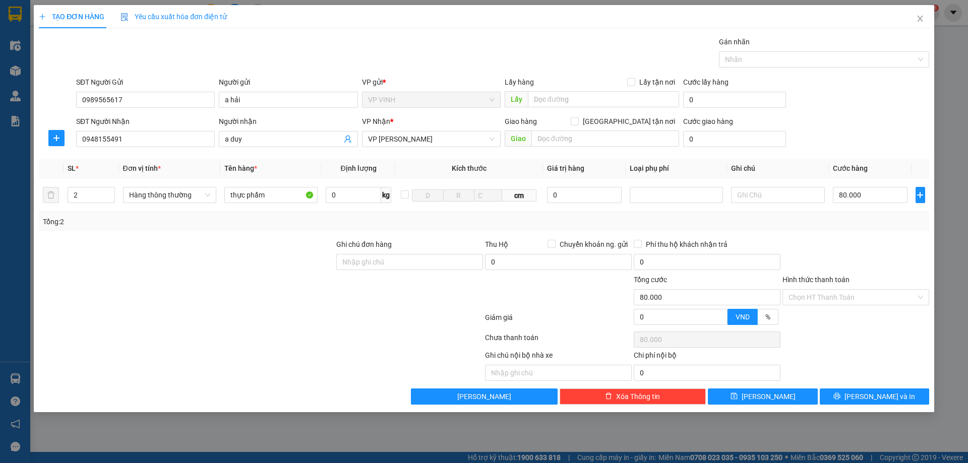
drag, startPoint x: 843, startPoint y: 235, endPoint x: 849, endPoint y: 259, distance: 24.6
click at [847, 238] on div "Transit Pickup Surcharge Ids Transit Deliver Surcharge Ids Transit Deliver Surc…" at bounding box center [484, 220] width 890 height 369
click at [841, 300] on input "Hình thức thanh toán" at bounding box center [852, 297] width 128 height 15
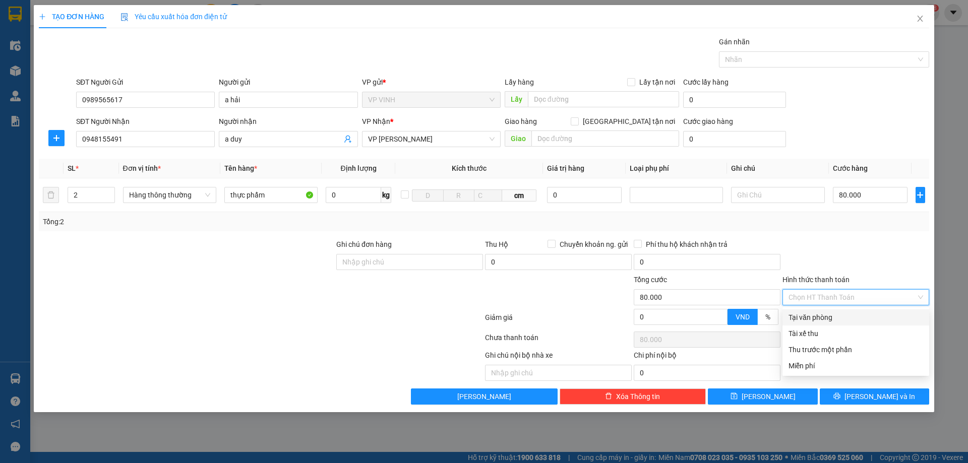
click at [840, 313] on div "Tại văn phòng" at bounding box center [855, 317] width 135 height 11
type input "0"
click at [865, 385] on div "Transit Pickup Surcharge Ids Transit Deliver Surcharge Ids Transit Deliver Surc…" at bounding box center [484, 220] width 890 height 369
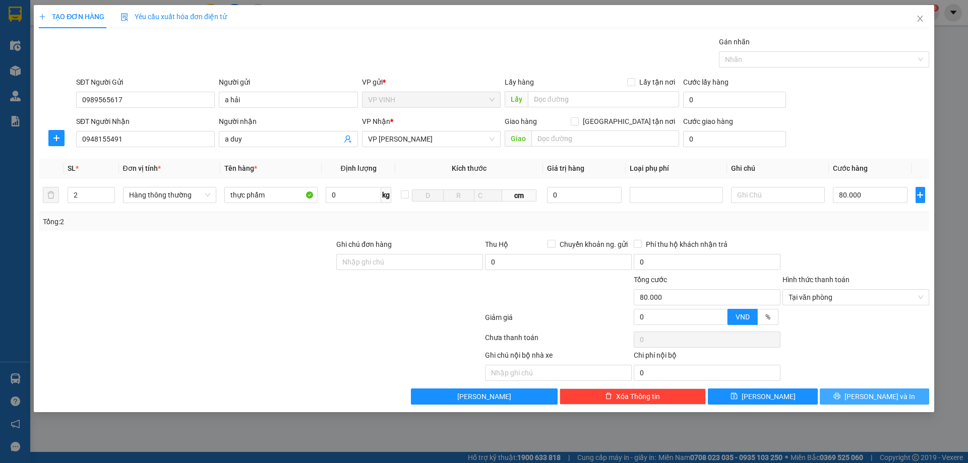
click at [870, 395] on span "Lưu và In" at bounding box center [879, 396] width 71 height 11
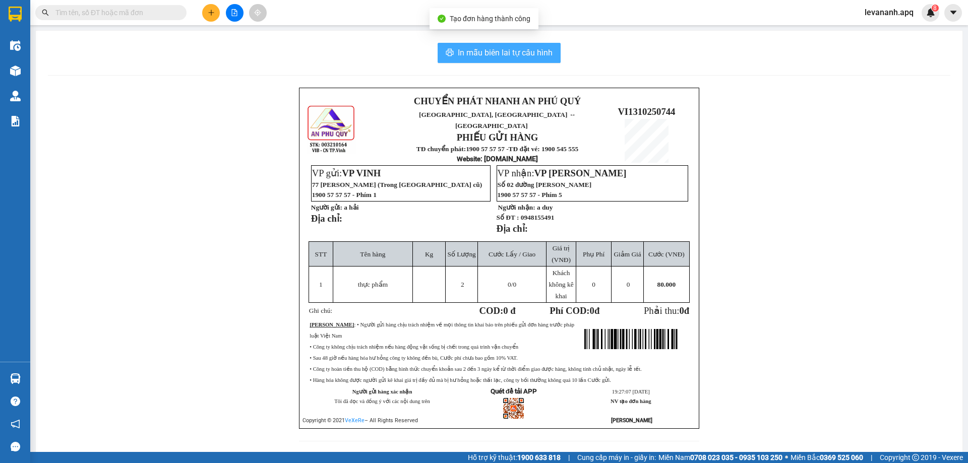
click at [519, 51] on span "In mẫu biên lai tự cấu hình" at bounding box center [505, 52] width 95 height 13
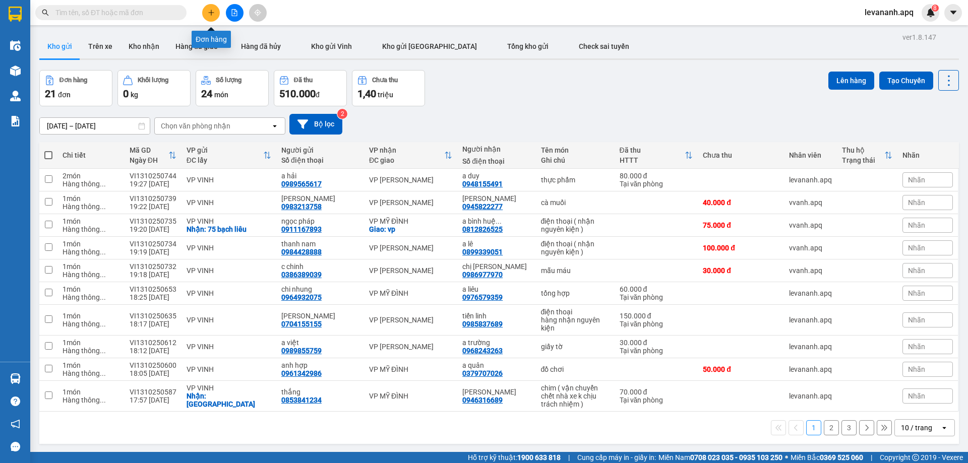
click at [207, 16] on button at bounding box center [211, 13] width 18 height 18
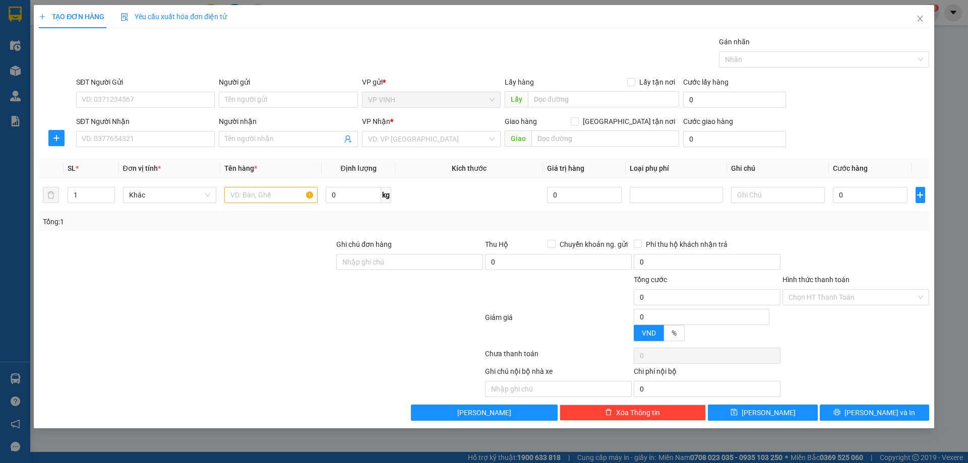
click at [210, 16] on span "Yêu cầu xuất hóa đơn điện tử" at bounding box center [173, 17] width 106 height 8
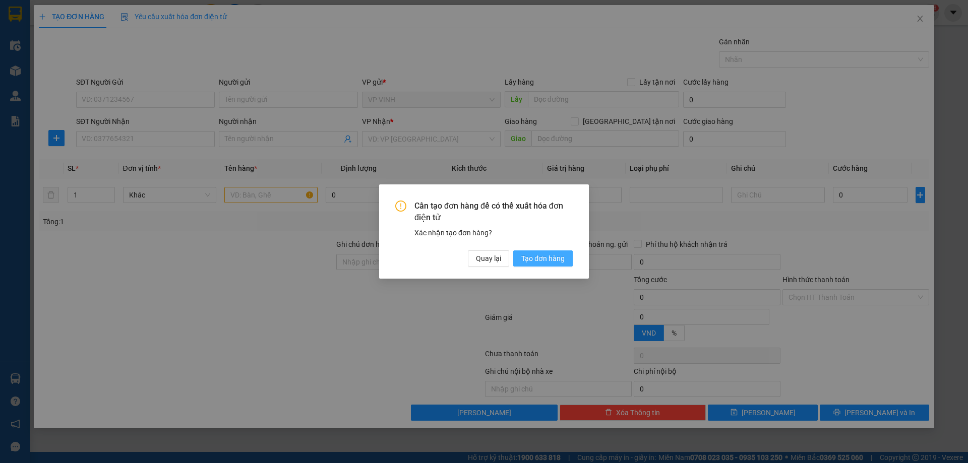
drag, startPoint x: 546, startPoint y: 245, endPoint x: 550, endPoint y: 263, distance: 18.9
click at [547, 245] on div "Cần tạo đơn hàng để có thể xuất hóa đơn điện tử Xác nhận tạo đơn hàng? Quay lại…" at bounding box center [483, 234] width 177 height 66
click at [550, 263] on span "Tạo đơn hàng" at bounding box center [542, 258] width 43 height 11
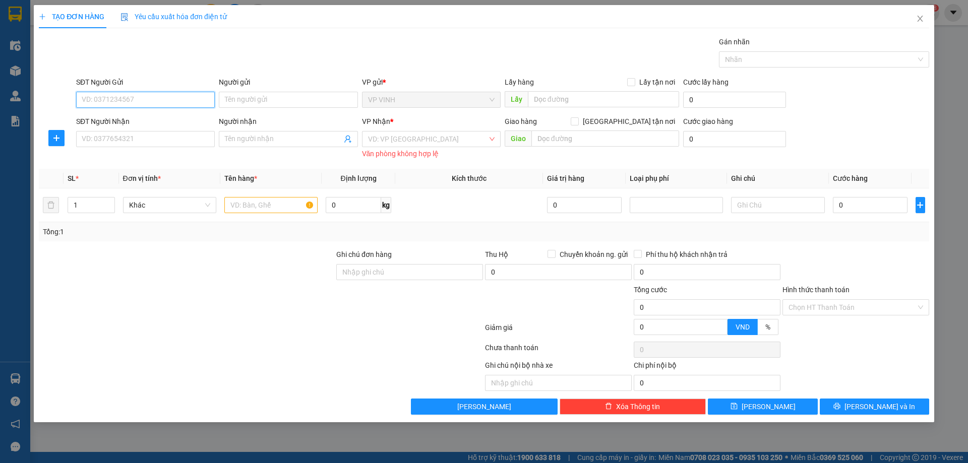
click at [142, 103] on input "SĐT Người Gửi" at bounding box center [145, 100] width 139 height 16
type input "0964012115"
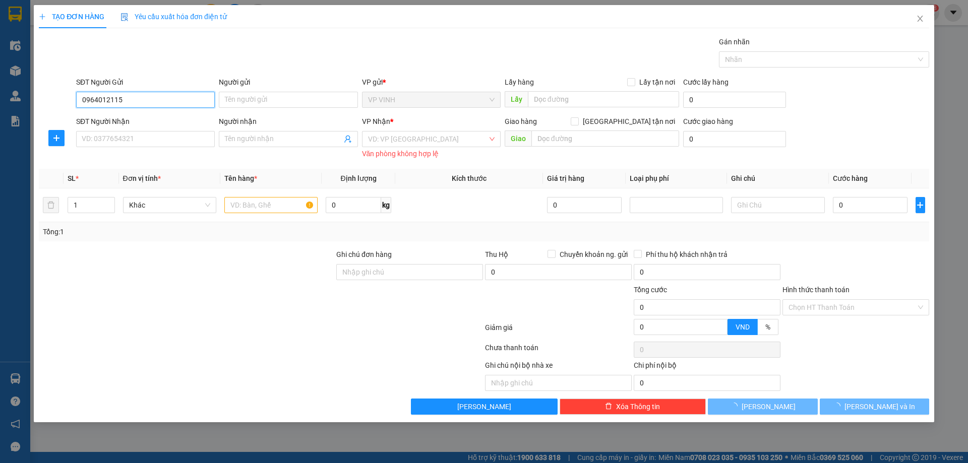
click at [119, 99] on input "0964012115" at bounding box center [145, 100] width 139 height 16
drag, startPoint x: 121, startPoint y: 99, endPoint x: 127, endPoint y: 103, distance: 6.6
click at [124, 100] on input "0964012115" at bounding box center [145, 100] width 139 height 16
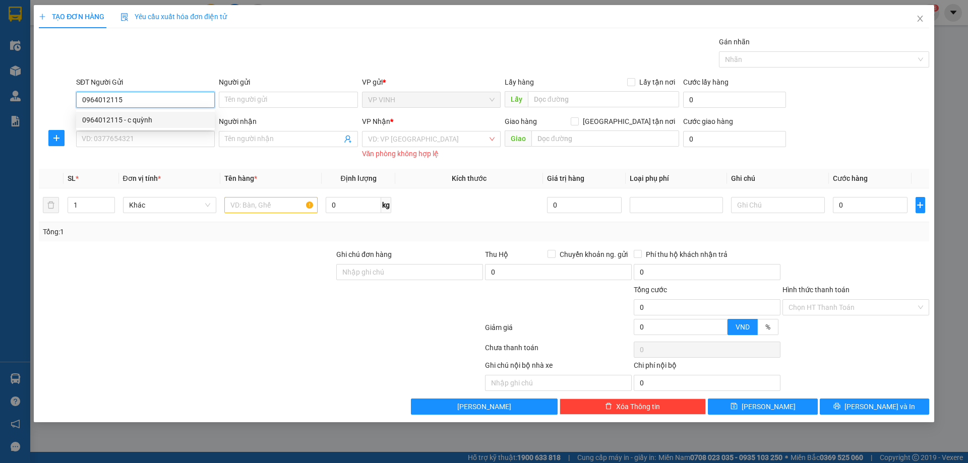
click at [134, 121] on div "0964012115 - c quỳnh" at bounding box center [145, 119] width 127 height 11
type input "c quỳnh"
type input "0964012115"
click at [136, 136] on input "SĐT Người Nhận" at bounding box center [145, 139] width 139 height 16
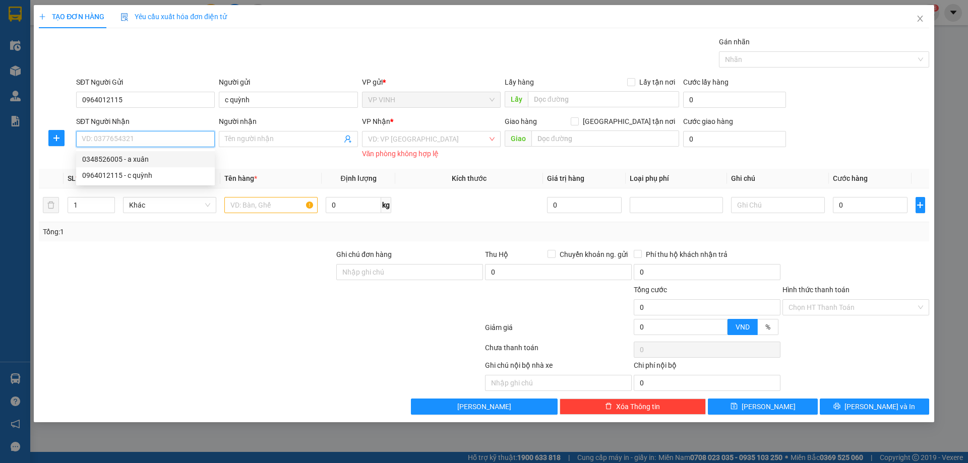
click at [143, 159] on div "0348526005 - a xuân" at bounding box center [145, 159] width 127 height 11
type input "0348526005"
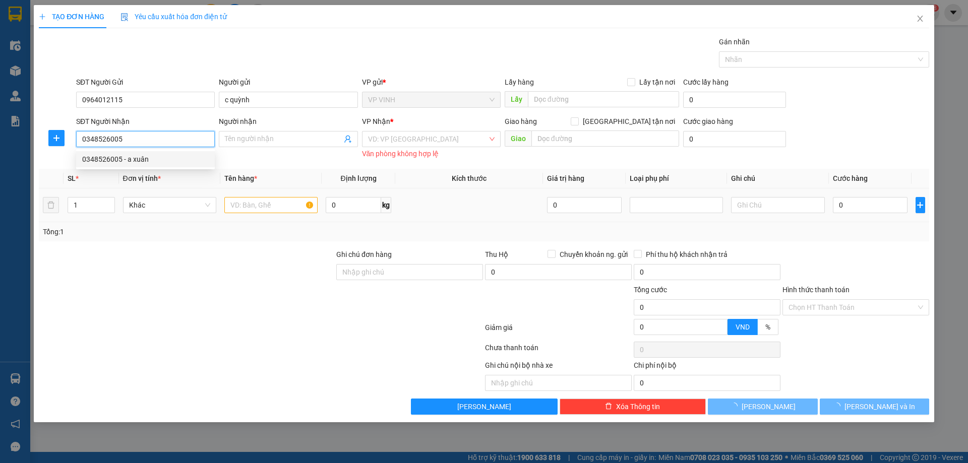
type input "a xuân"
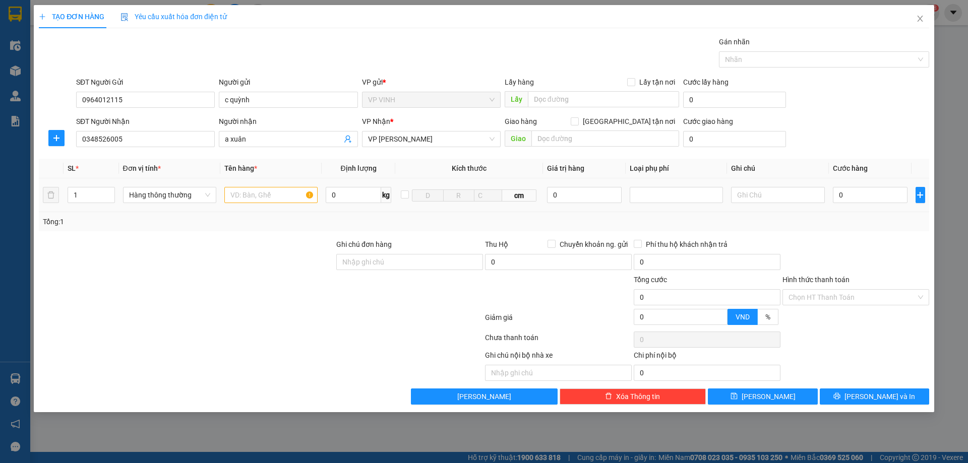
click at [256, 206] on td at bounding box center [270, 195] width 101 height 34
click at [258, 193] on input "text" at bounding box center [270, 195] width 93 height 16
type input "mẫu"
click at [877, 196] on input "0" at bounding box center [870, 195] width 75 height 16
type input "3"
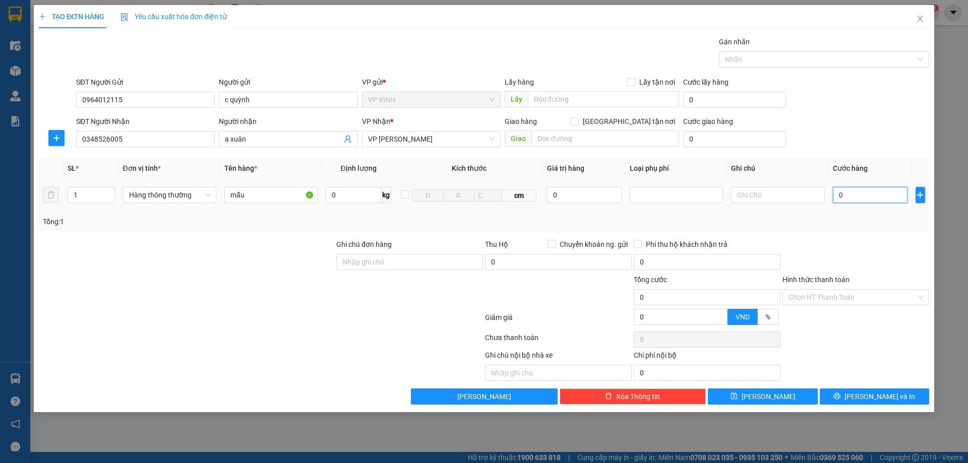
type input "3"
type input "30"
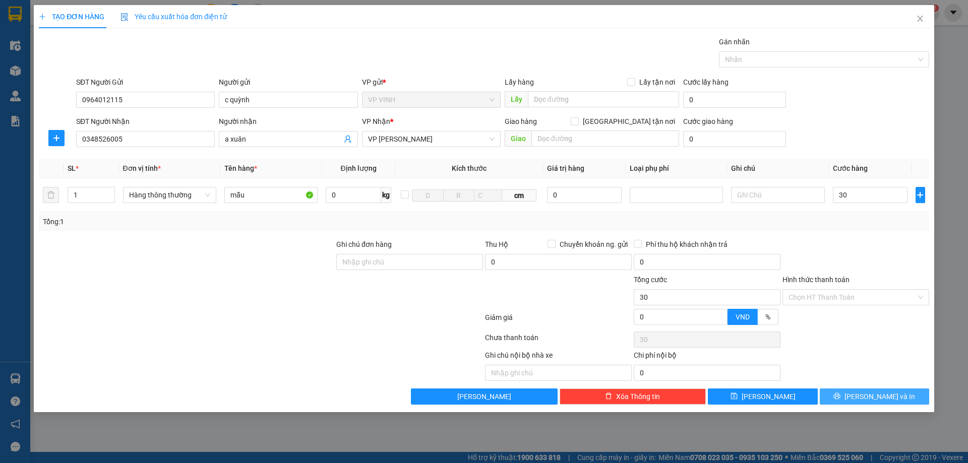
type input "30.000"
click at [885, 398] on span "Lưu và In" at bounding box center [879, 396] width 71 height 11
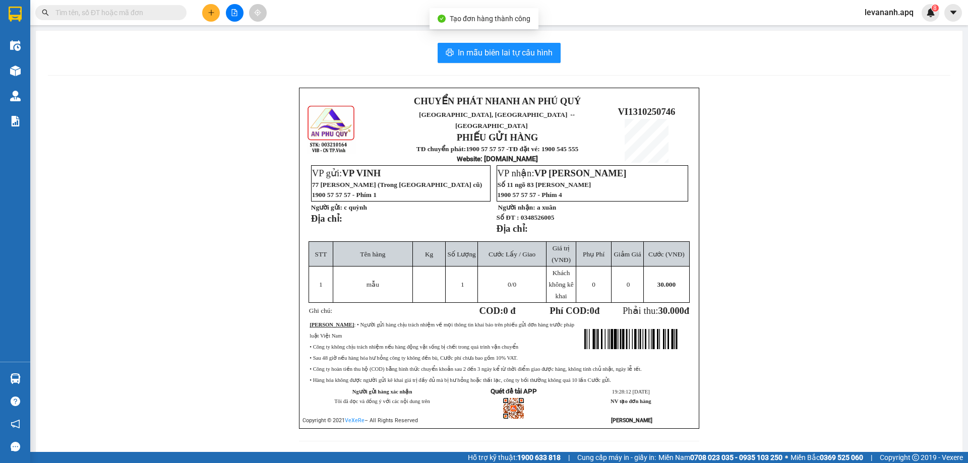
click at [509, 40] on div "In mẫu biên lai tự cấu hình CHUYỂN PHÁT NHANH AN PHÚ QUÝ NGHỆ AN, HÀ TĨNH ↔ HÀ …" at bounding box center [499, 248] width 927 height 435
click at [512, 45] on button "In mẫu biên lai tự cấu hình" at bounding box center [499, 53] width 123 height 20
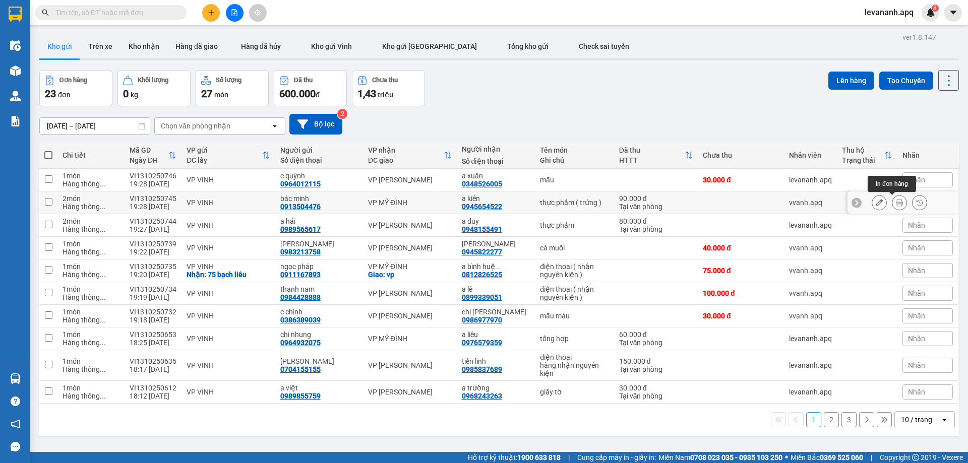
click at [896, 203] on icon at bounding box center [899, 202] width 7 height 7
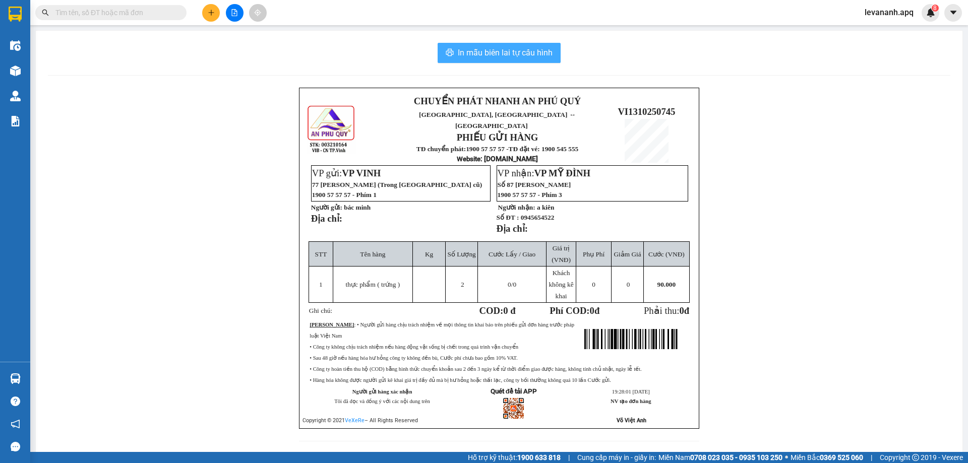
click at [527, 58] on span "In mẫu biên lai tự cấu hình" at bounding box center [505, 52] width 95 height 13
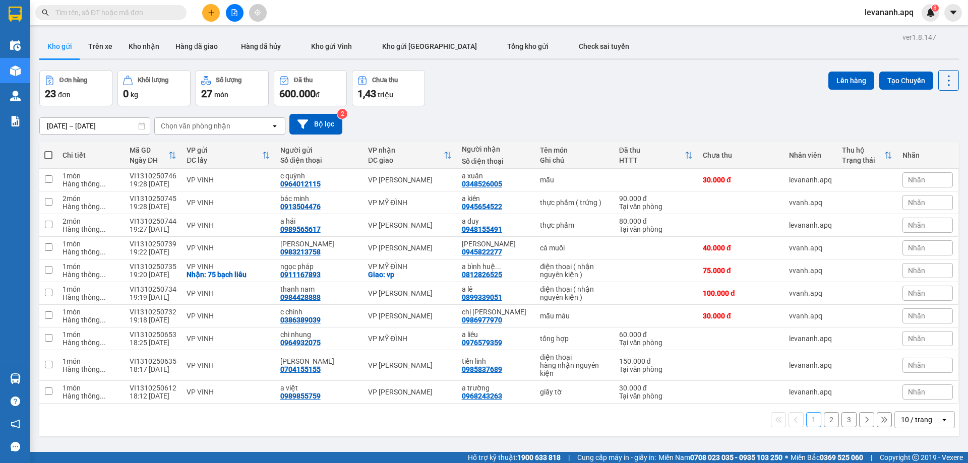
click at [923, 426] on div "10 / trang" at bounding box center [917, 420] width 45 height 16
click at [904, 391] on div "100 / trang" at bounding box center [917, 398] width 60 height 18
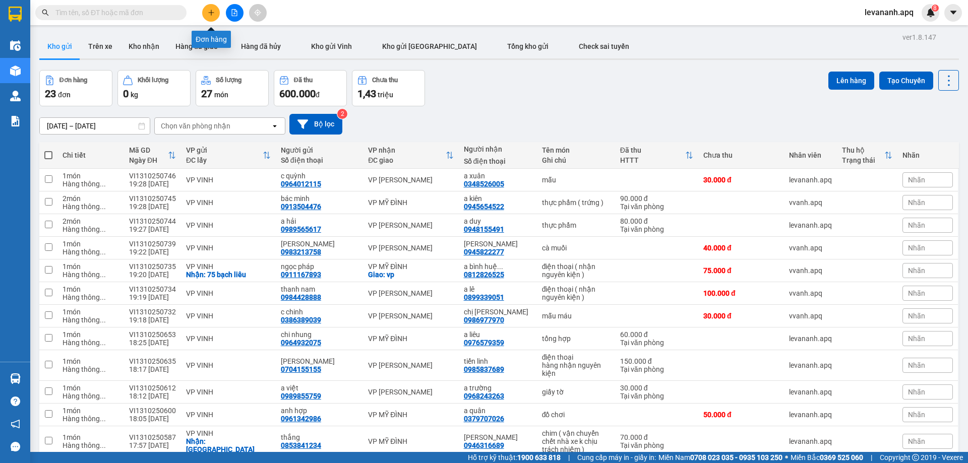
click at [211, 18] on button at bounding box center [211, 13] width 18 height 18
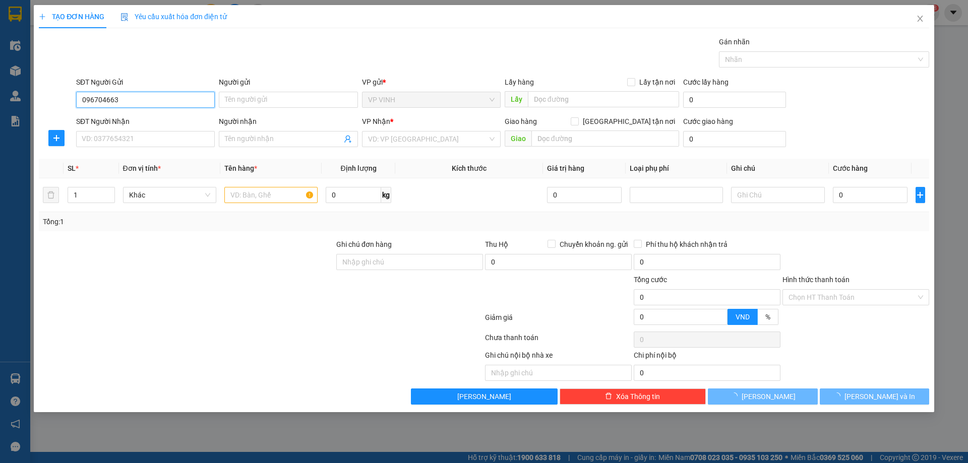
type input "0967046636"
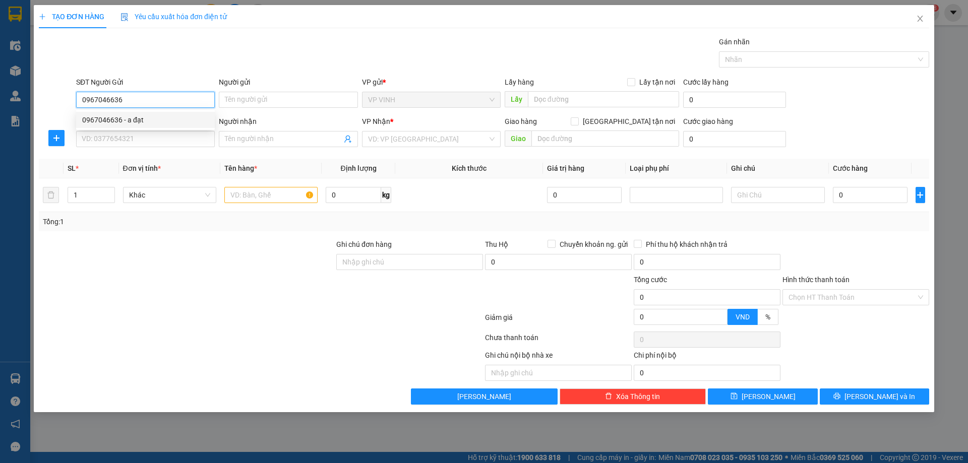
drag, startPoint x: 127, startPoint y: 114, endPoint x: 139, endPoint y: 147, distance: 35.4
click at [128, 114] on div "0967046636 - a đạt" at bounding box center [145, 120] width 139 height 16
type input "a đạt"
checkbox input "true"
type input "165 đặng thai mai"
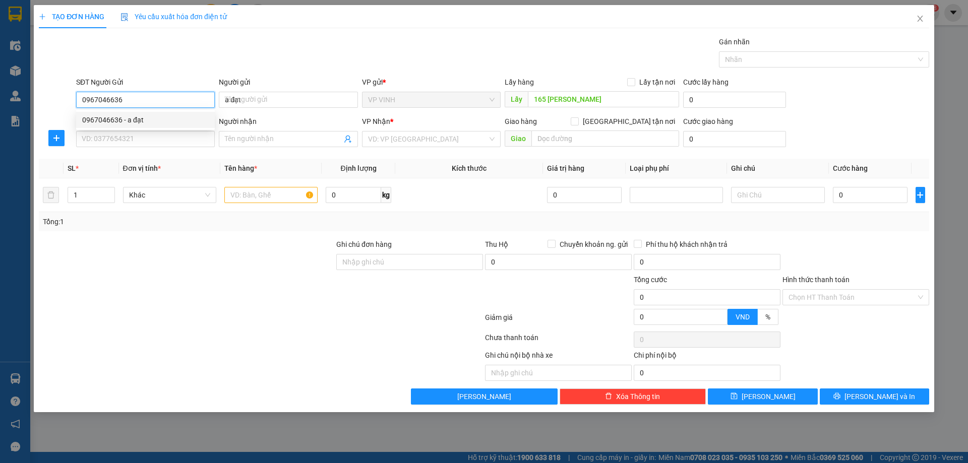
type input "0967046636"
click at [139, 147] on div "SĐT Người Nhận VD: 0377654321" at bounding box center [145, 133] width 139 height 35
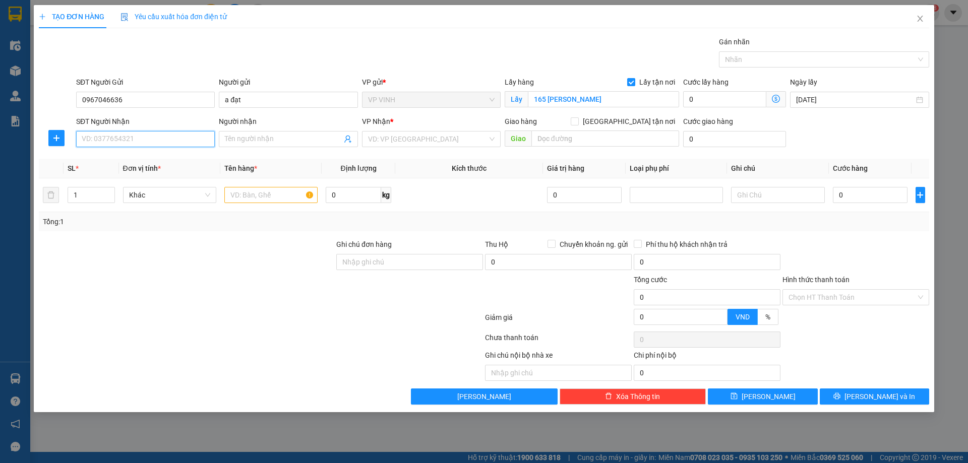
click at [139, 139] on input "SĐT Người Nhận" at bounding box center [145, 139] width 139 height 16
click at [146, 160] on div "0967146636 - a nam" at bounding box center [145, 159] width 127 height 11
type input "0967146636"
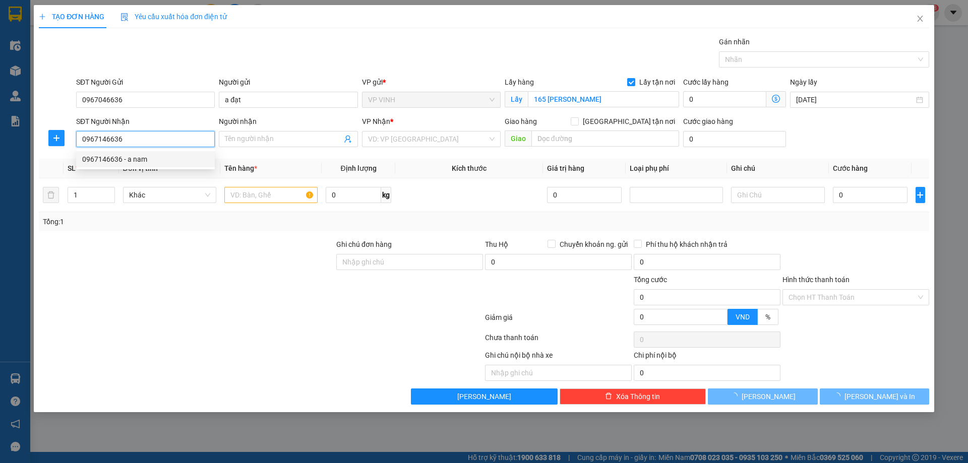
type input "a nam"
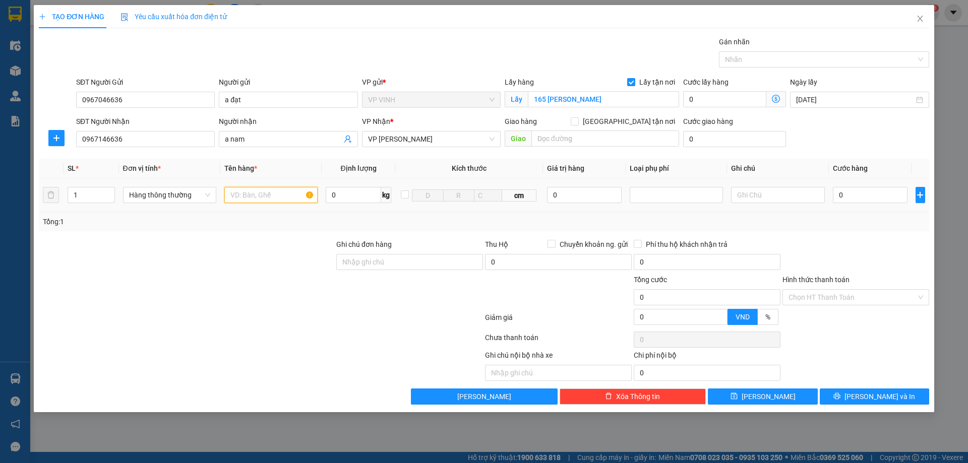
click at [249, 195] on input "text" at bounding box center [270, 195] width 93 height 16
type input "mẫu"
click at [852, 202] on input "0" at bounding box center [870, 195] width 75 height 16
type input "3"
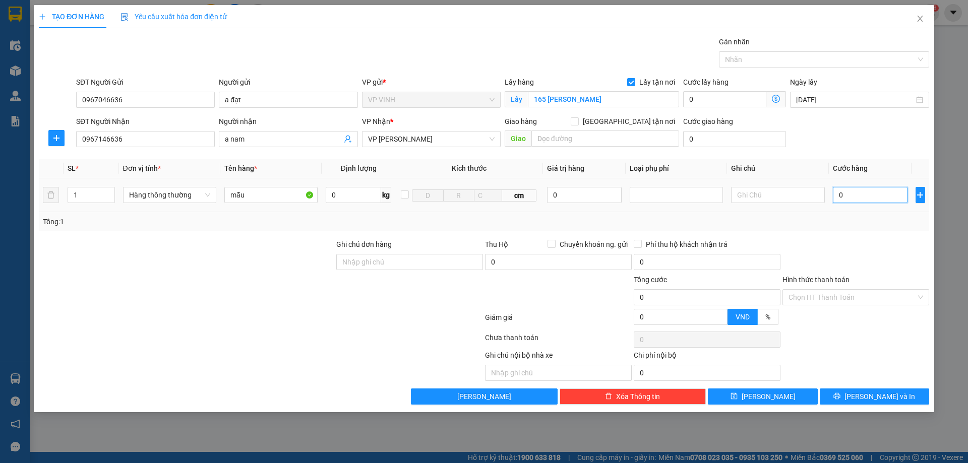
type input "3"
type input "30"
type input "30.000"
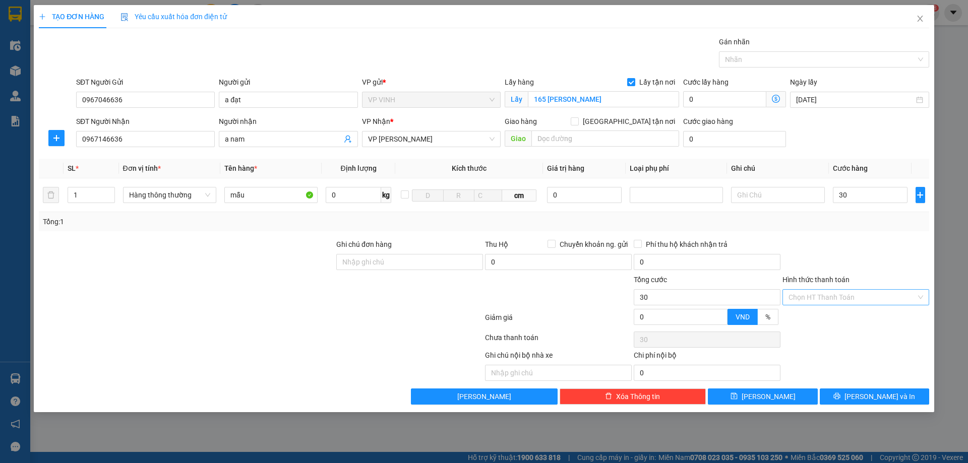
type input "30.000"
drag, startPoint x: 826, startPoint y: 297, endPoint x: 832, endPoint y: 305, distance: 10.1
click at [828, 298] on input "Hình thức thanh toán" at bounding box center [852, 297] width 128 height 15
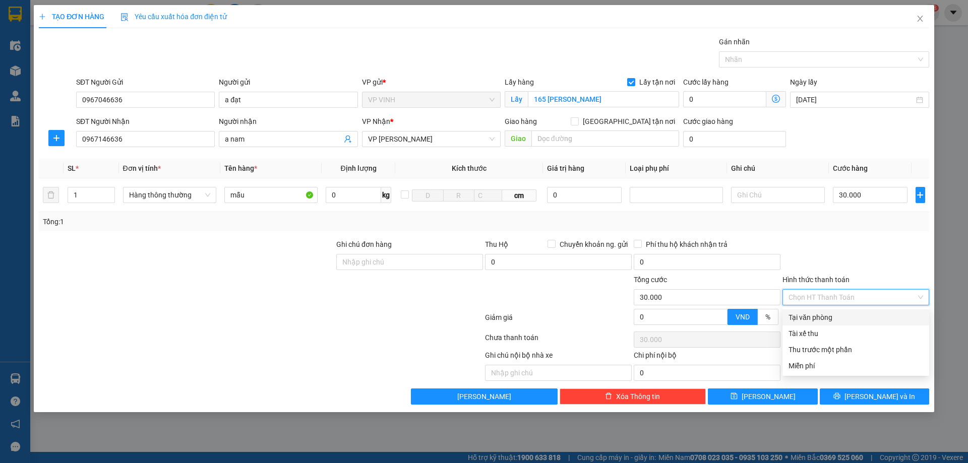
click at [833, 318] on div "Tại văn phòng" at bounding box center [855, 317] width 135 height 11
type input "0"
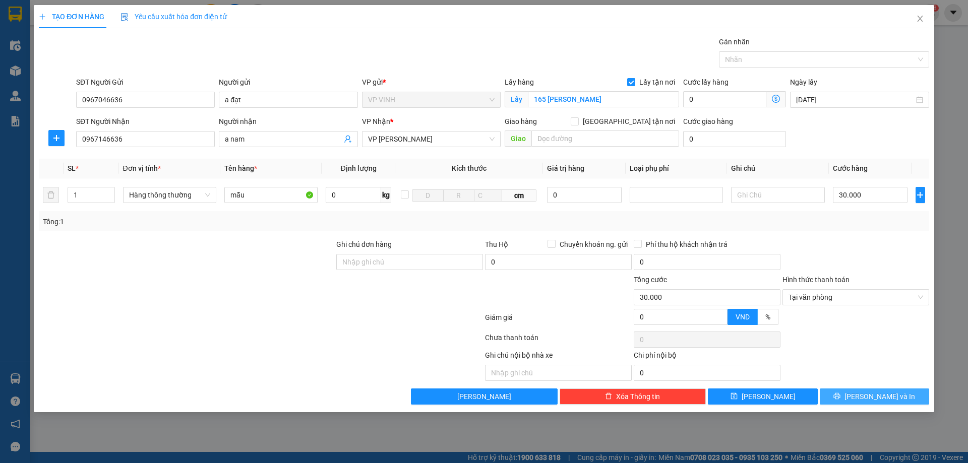
click at [868, 401] on span "Lưu và In" at bounding box center [879, 396] width 71 height 11
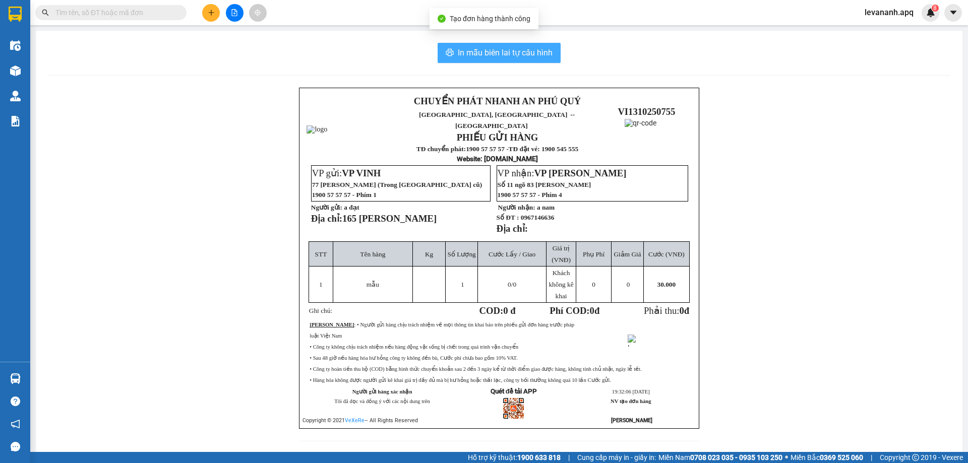
click at [485, 63] on button "In mẫu biên lai tự cấu hình" at bounding box center [499, 53] width 123 height 20
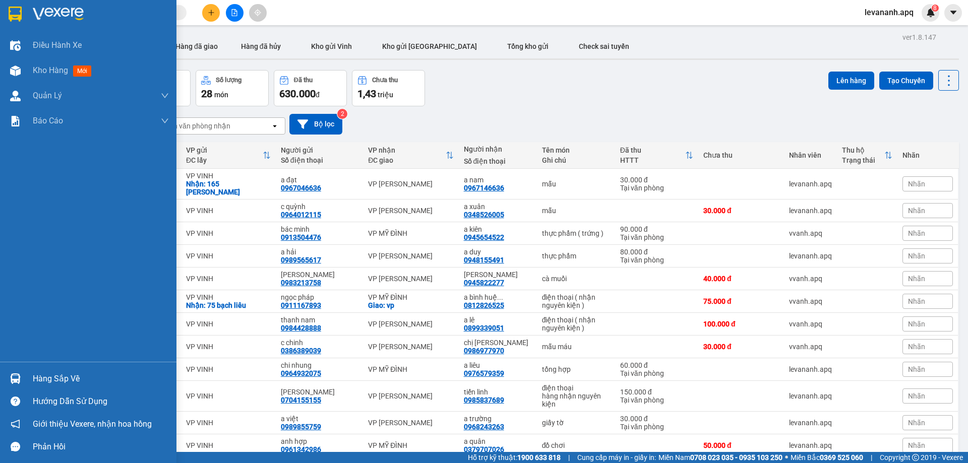
click at [13, 21] on img at bounding box center [15, 14] width 13 height 15
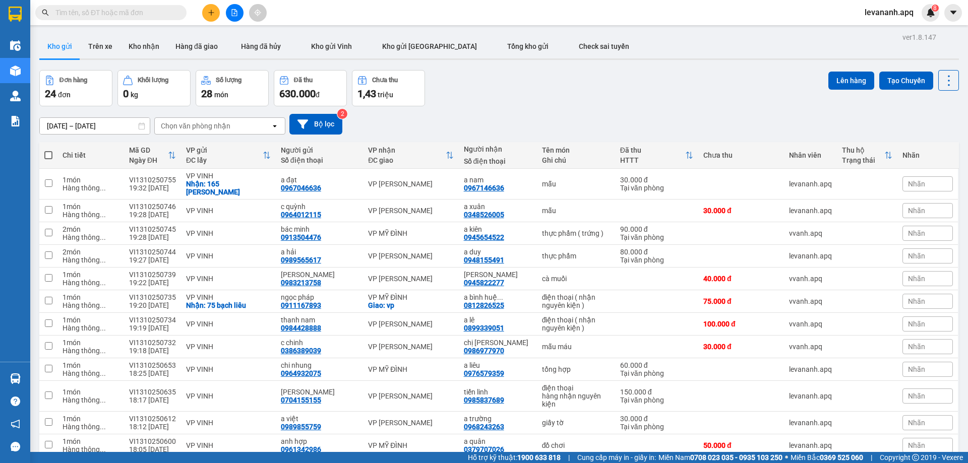
click at [878, 16] on span "levananh.apq" at bounding box center [889, 12] width 65 height 13
click at [886, 30] on span "Đăng xuất" at bounding box center [894, 31] width 43 height 11
